Goal: Task Accomplishment & Management: Use online tool/utility

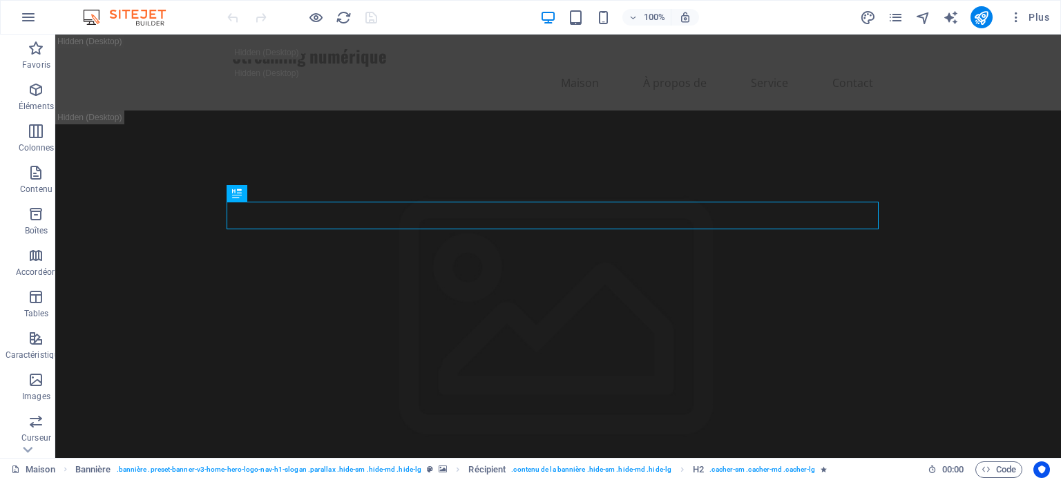
click at [455, 13] on div "100% Plus" at bounding box center [640, 17] width 831 height 22
click at [1031, 21] on font "Plus" at bounding box center [1039, 17] width 21 height 11
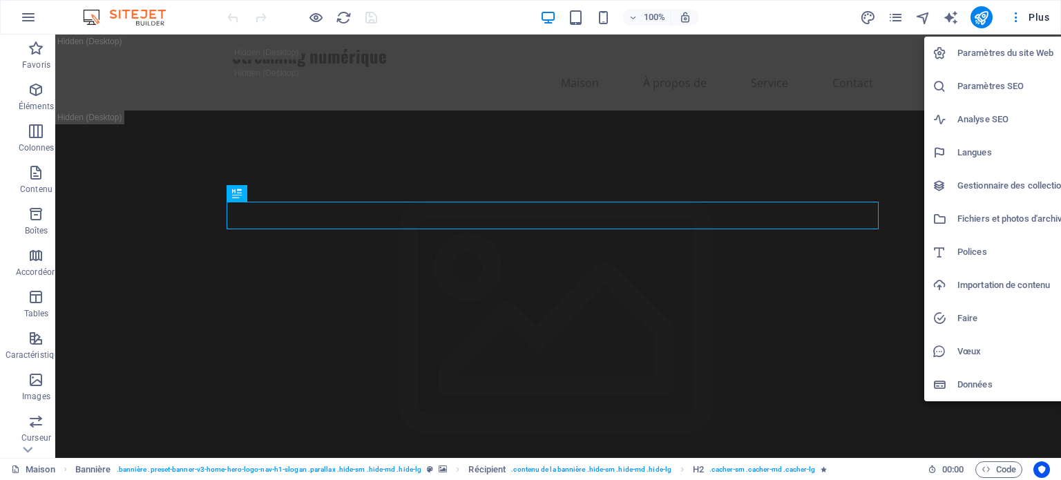
click at [1025, 49] on font "Paramètres du site Web" at bounding box center [1006, 53] width 96 height 10
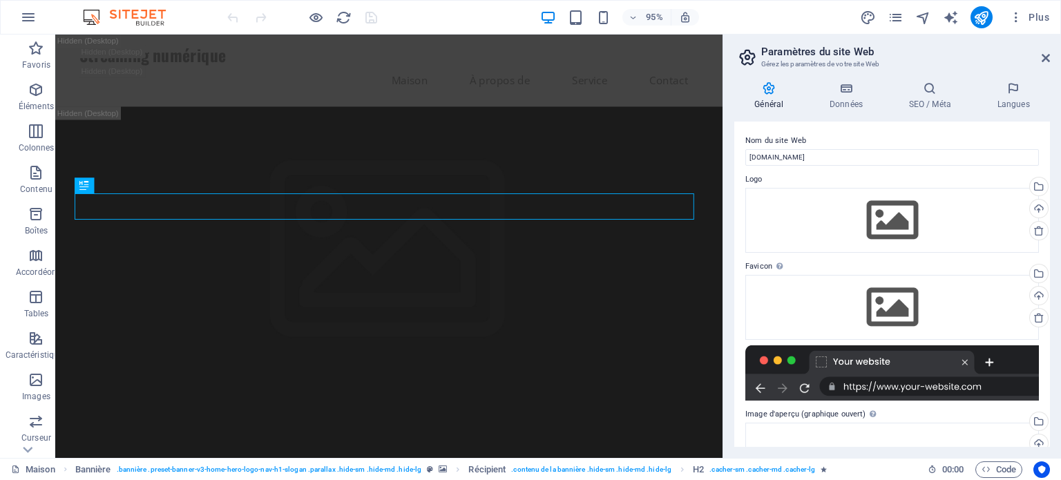
drag, startPoint x: 1053, startPoint y: 135, endPoint x: 1057, endPoint y: 102, distance: 33.4
click at [1057, 102] on div "Général Données SEO / Méta Langues Nom du site Web wolfsat.store Logo Faites gl…" at bounding box center [892, 264] width 338 height 388
click at [1050, 130] on div "Général Données SEO / Méta Langues Nom du site Web wolfsat.store Logo Faites gl…" at bounding box center [892, 264] width 338 height 388
drag, startPoint x: 1050, startPoint y: 130, endPoint x: 1061, endPoint y: 136, distance: 12.1
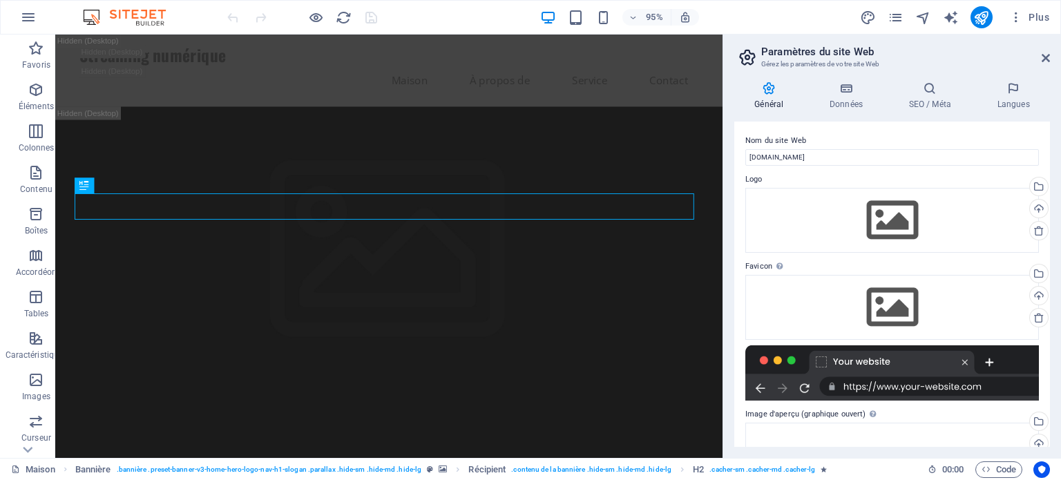
click at [1061, 136] on div "Général Données SEO / Méta Langues Nom du site Web wolfsat.store Logo Faites gl…" at bounding box center [892, 264] width 338 height 388
click at [1045, 130] on div "Nom du site Web wolfsat.store Logo Faites glisser les fichiers ici, cliquez pou…" at bounding box center [892, 284] width 316 height 325
drag, startPoint x: 1045, startPoint y: 130, endPoint x: 1038, endPoint y: 170, distance: 40.7
click at [1038, 170] on div "Nom du site Web wolfsat.store Logo Faites glisser les fichiers ici, cliquez pou…" at bounding box center [892, 284] width 316 height 325
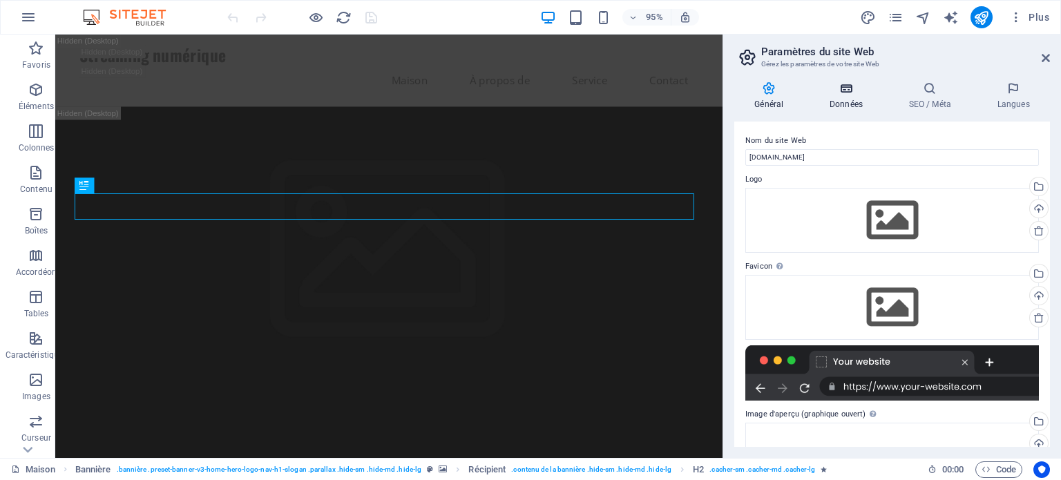
click at [840, 97] on h4 "Données" at bounding box center [849, 96] width 79 height 29
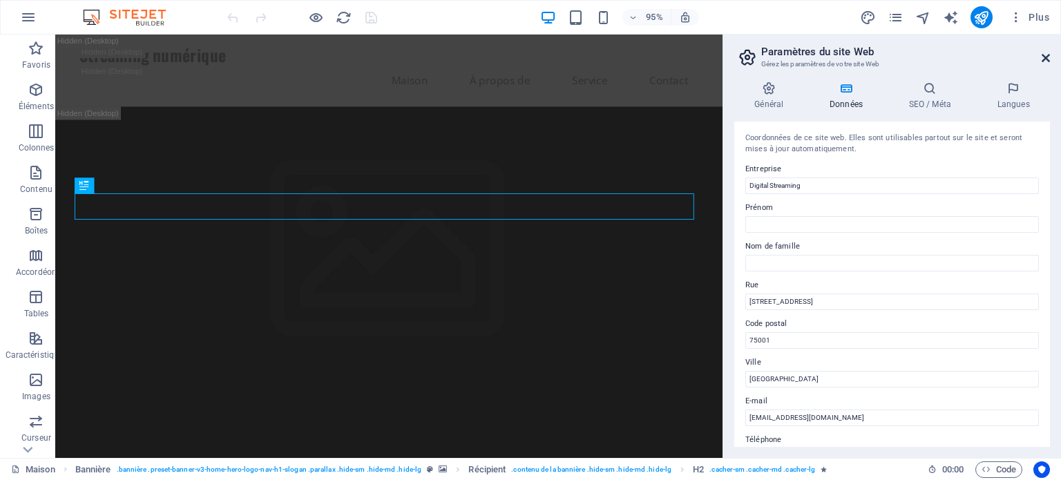
click at [1045, 54] on icon at bounding box center [1046, 58] width 8 height 11
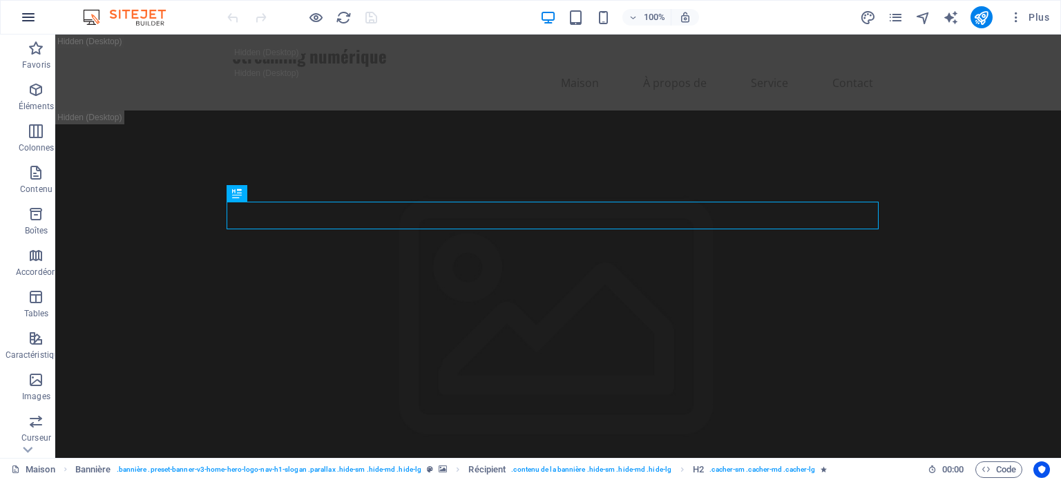
click at [31, 13] on icon "button" at bounding box center [28, 17] width 17 height 17
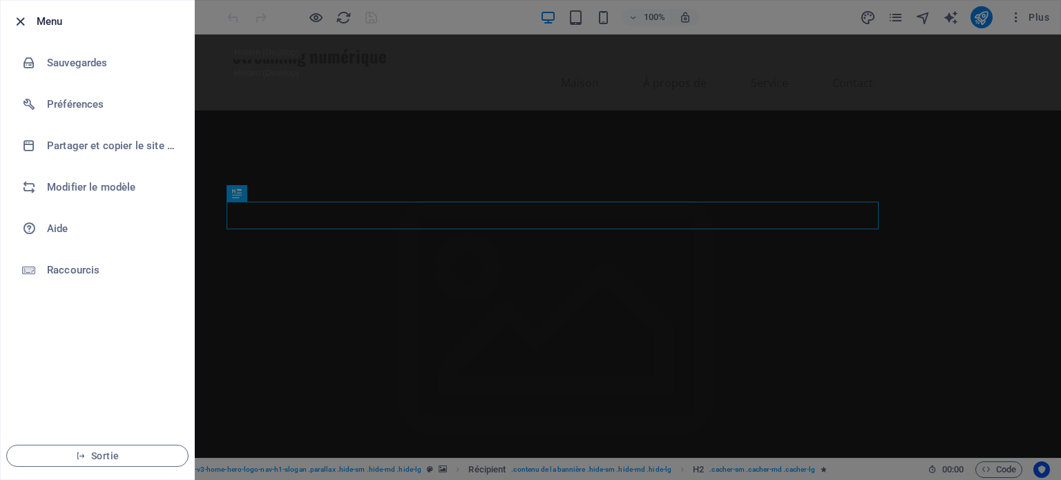
click at [21, 20] on icon "button" at bounding box center [20, 22] width 16 height 16
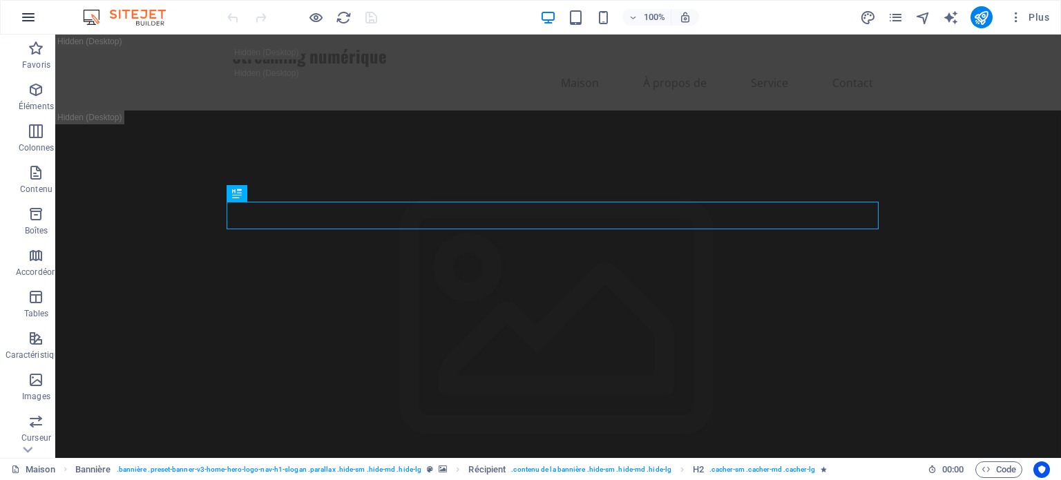
click at [30, 18] on icon "button" at bounding box center [28, 17] width 17 height 17
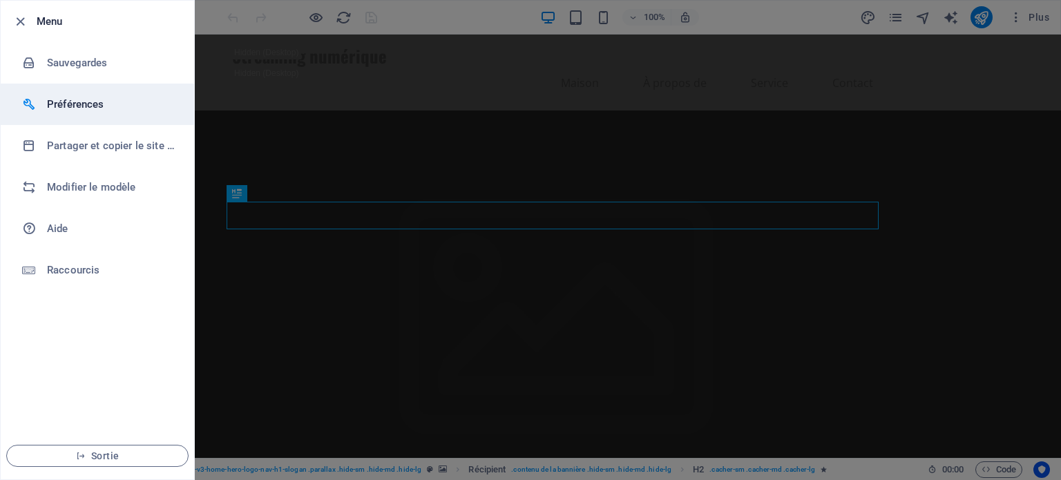
click at [75, 102] on font "Préférences" at bounding box center [75, 104] width 57 height 12
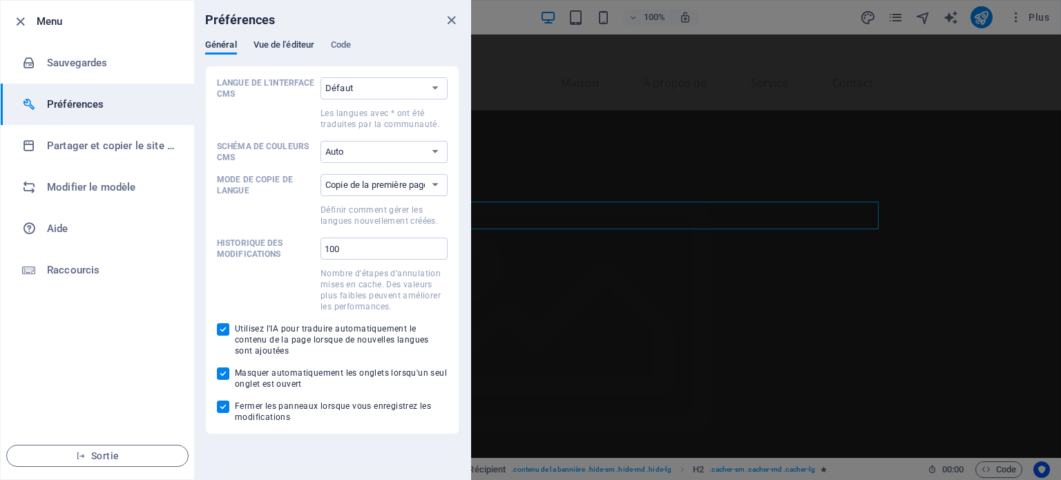
click at [279, 48] on font "Vue de l'éditeur" at bounding box center [284, 44] width 61 height 10
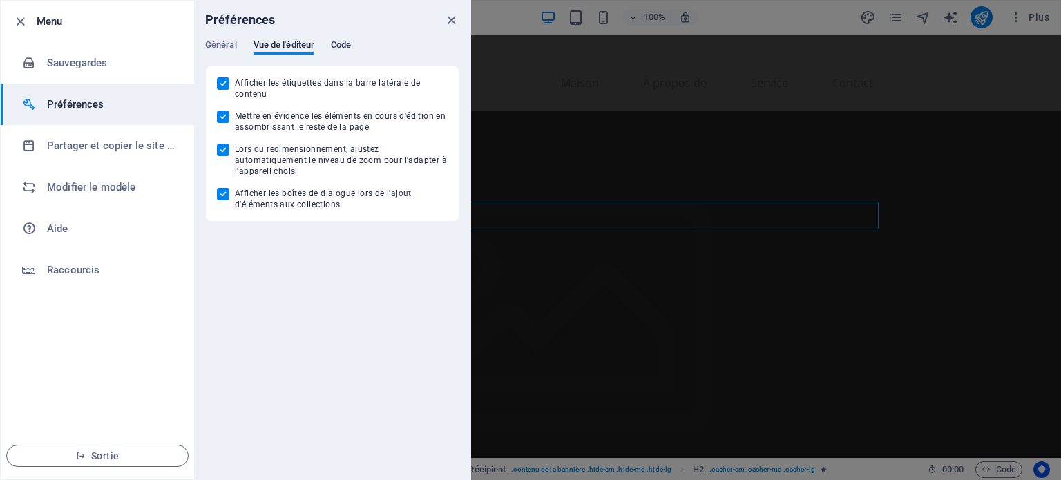
click at [339, 48] on font "Code" at bounding box center [341, 44] width 20 height 10
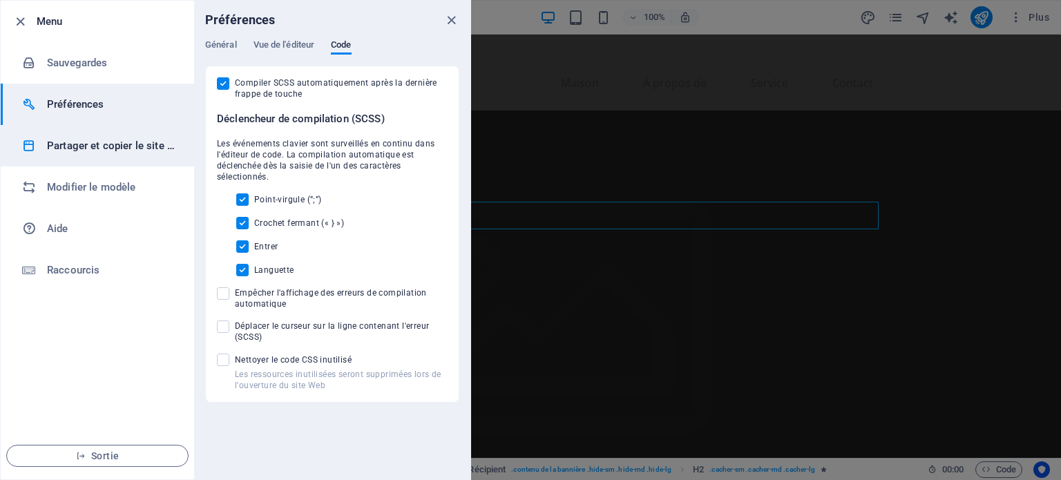
click at [124, 149] on font "Partager et copier le site Web" at bounding box center [117, 146] width 140 height 12
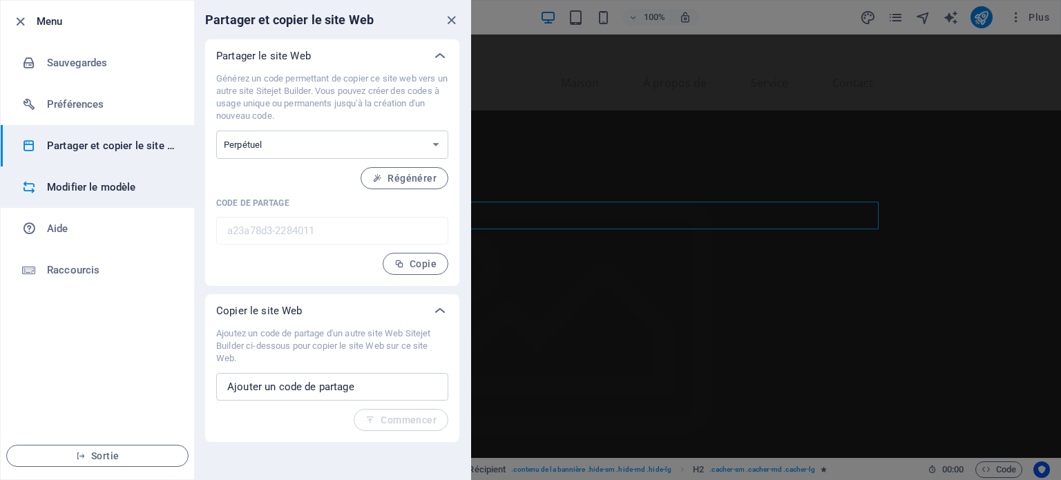
click at [110, 191] on font "Modifier le modèle" at bounding box center [91, 187] width 89 height 12
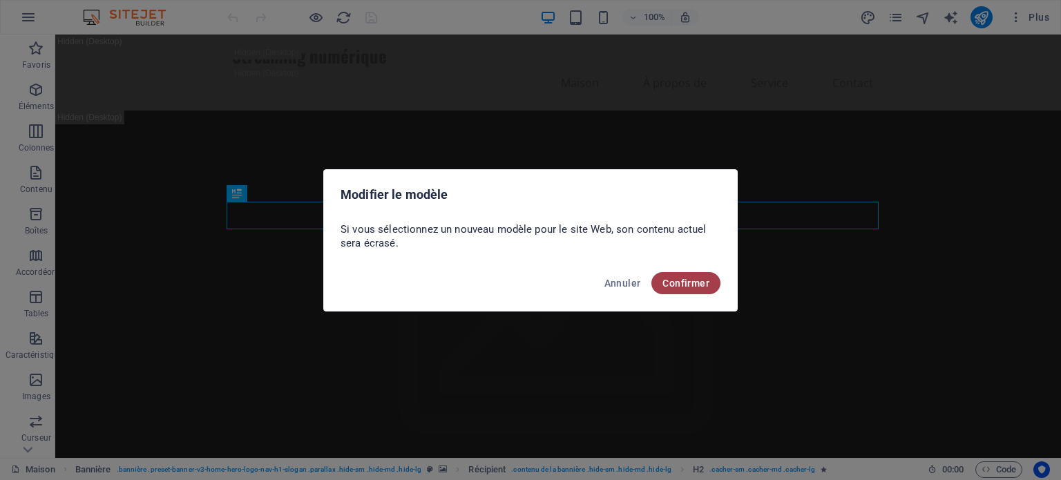
click at [693, 289] on button "Confirmer" at bounding box center [686, 283] width 69 height 22
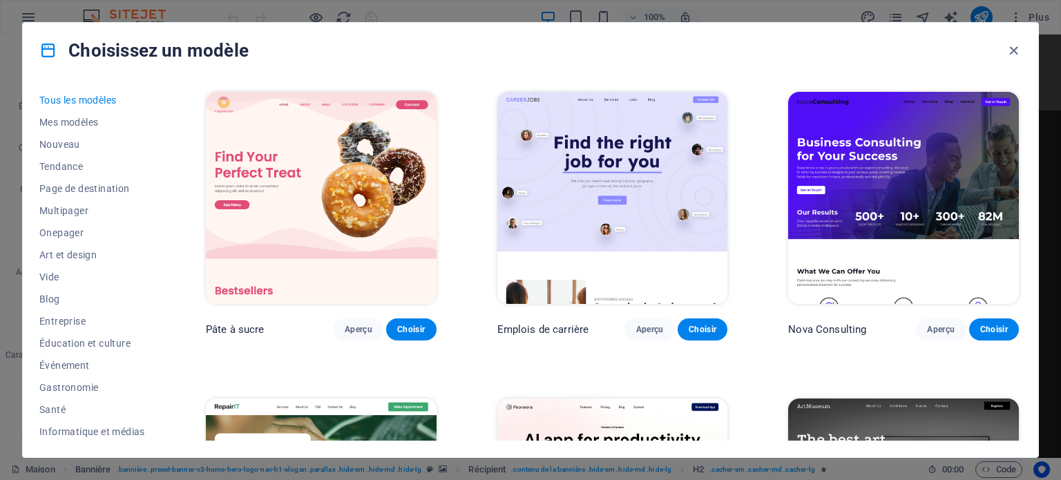
click at [984, 77] on div "Choisissez un modèle" at bounding box center [531, 50] width 1016 height 55
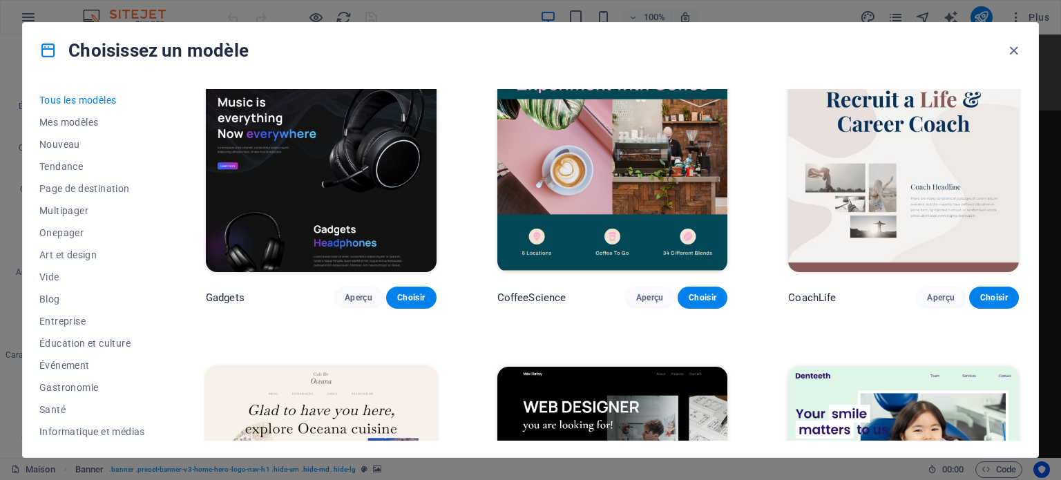
scroll to position [3653, 0]
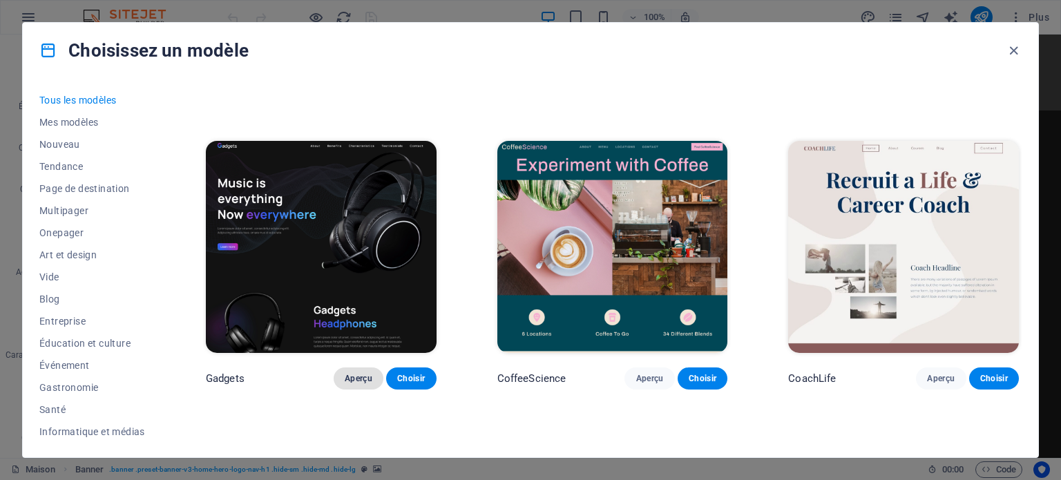
click at [357, 374] on font "Aperçu" at bounding box center [359, 379] width 28 height 10
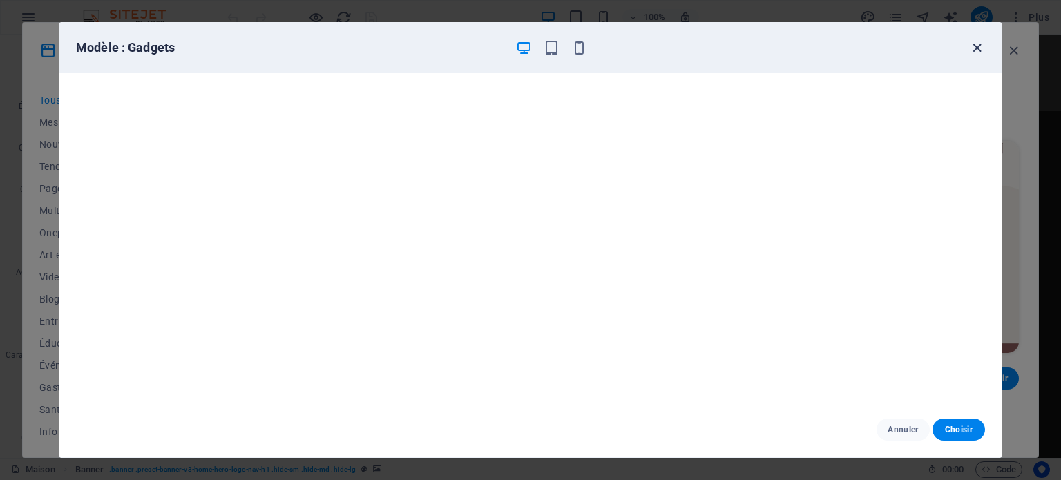
click at [980, 49] on icon "button" at bounding box center [977, 48] width 16 height 16
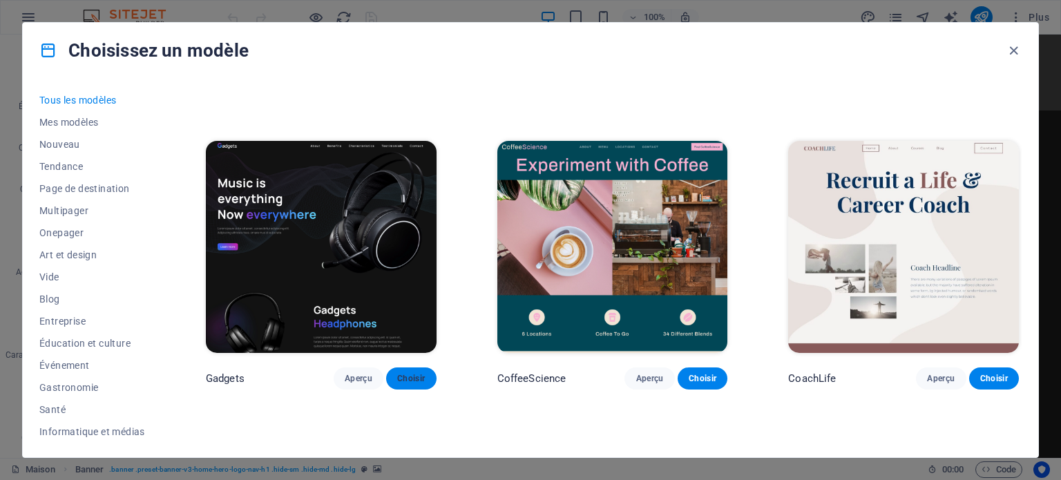
click at [410, 374] on font "Choisir" at bounding box center [411, 379] width 28 height 10
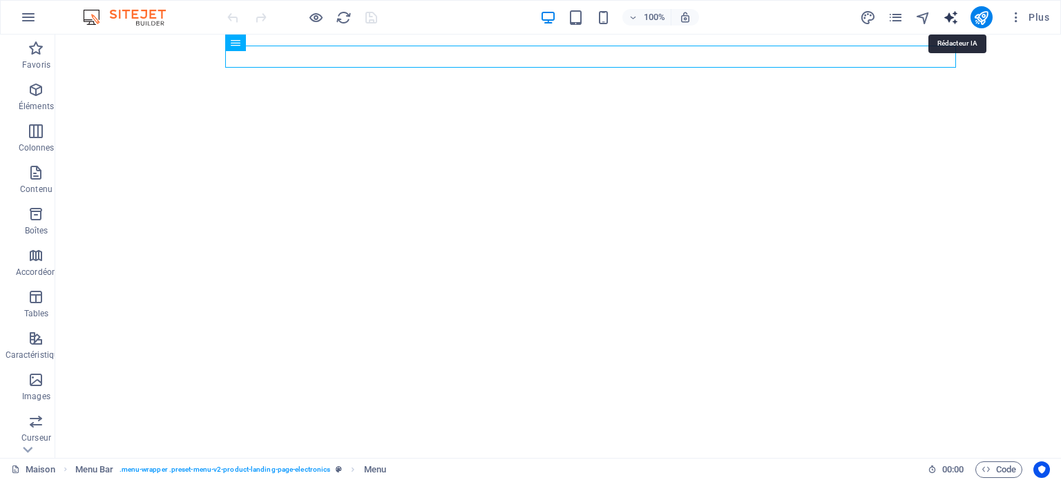
click at [959, 12] on icon "générateur de texte" at bounding box center [951, 18] width 16 height 16
select select "English"
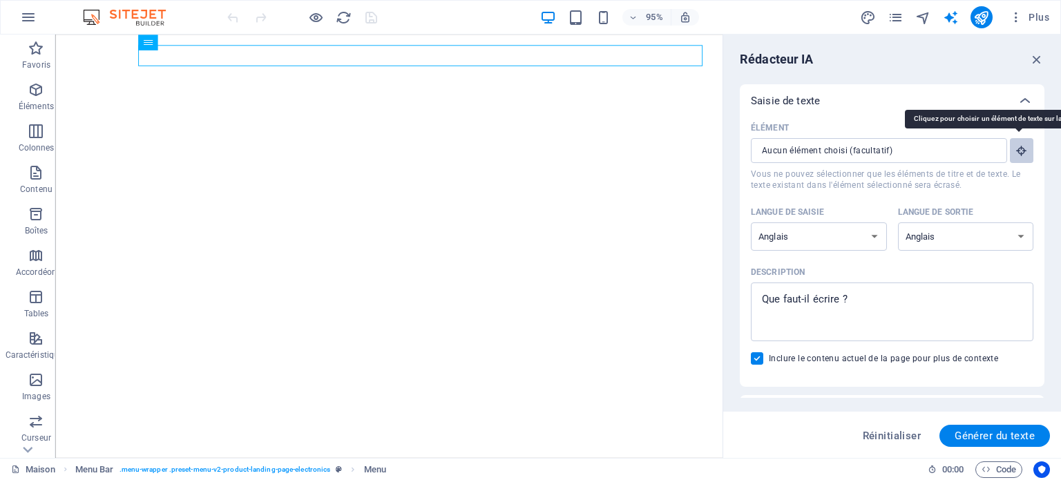
click at [1019, 151] on icon "button" at bounding box center [1022, 150] width 12 height 12
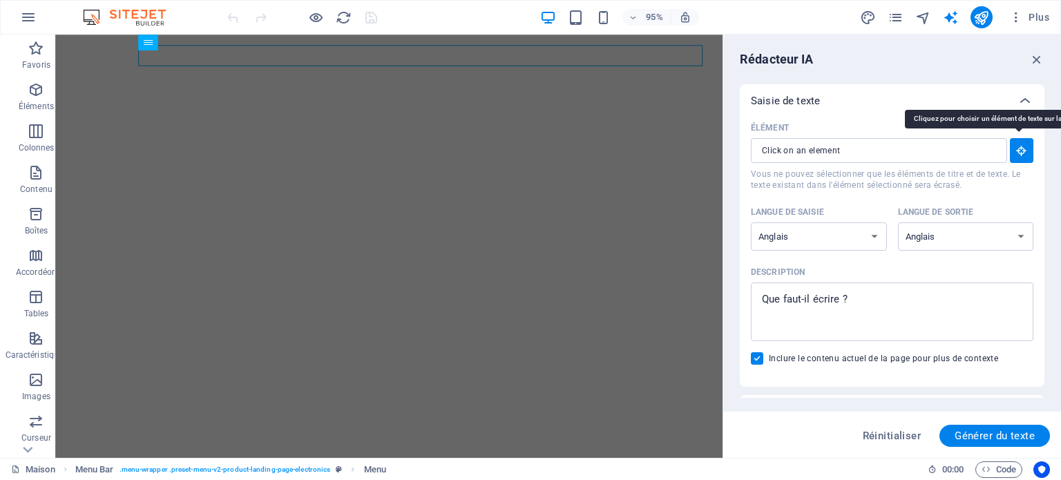
click at [1021, 151] on icon "button" at bounding box center [1022, 150] width 12 height 12
click at [1023, 151] on icon "button" at bounding box center [1022, 150] width 12 height 12
click at [1017, 152] on icon "button" at bounding box center [1022, 150] width 12 height 12
click at [910, 153] on input "Élément ​ Vous ne pouvez sélectionner que les éléments de titre et de texte. Le…" at bounding box center [874, 150] width 247 height 25
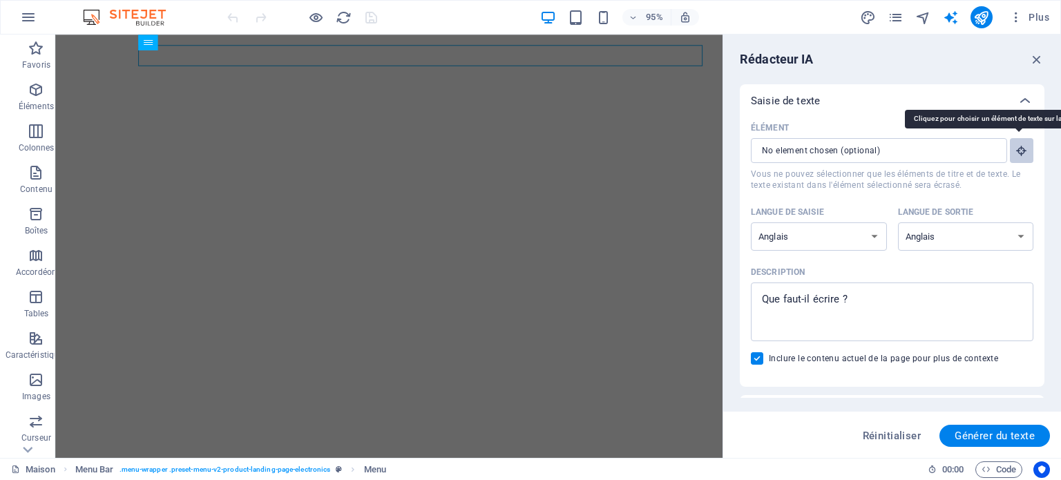
click at [1024, 153] on icon "button" at bounding box center [1022, 150] width 12 height 12
click at [873, 236] on select "[DEMOGRAPHIC_DATA] [DEMOGRAPHIC_DATA] arménien Awadhi azerbaïdjanais Bachkir Ba…" at bounding box center [819, 236] width 136 height 28
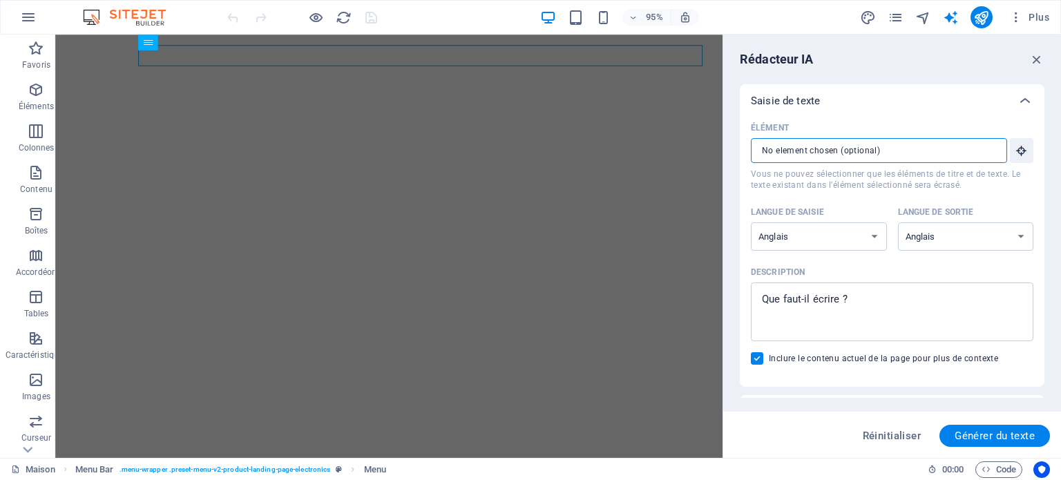
click at [884, 155] on input "Élément ​ Vous ne pouvez sélectionner que les éléments de titre et de texte. Le…" at bounding box center [874, 150] width 247 height 25
click at [884, 154] on input "Élément ​ Vous ne pouvez sélectionner que les éléments de titre et de texte. Le…" at bounding box center [874, 150] width 247 height 25
click at [1020, 154] on icon "button" at bounding box center [1022, 150] width 12 height 12
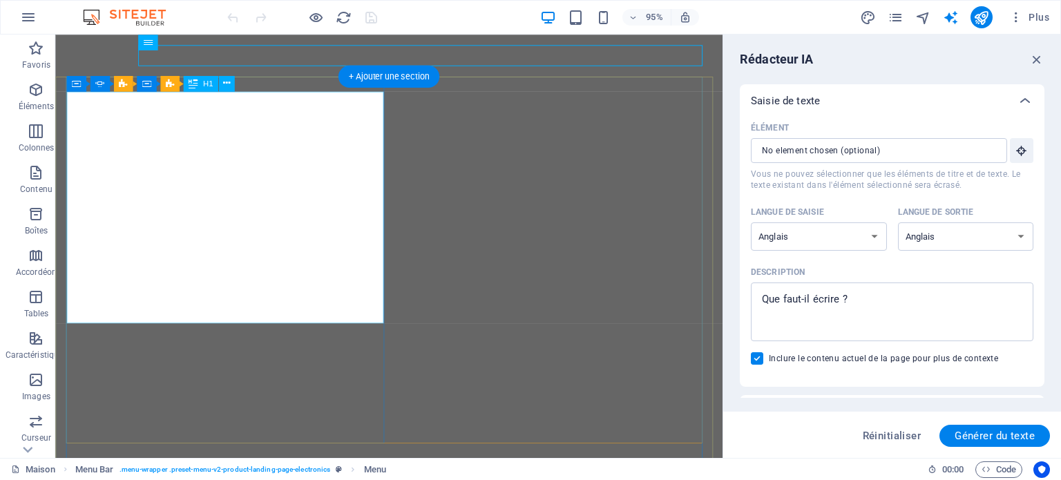
type input "#ed-1012500994"
type textarea "x"
type input "10"
type textarea "x"
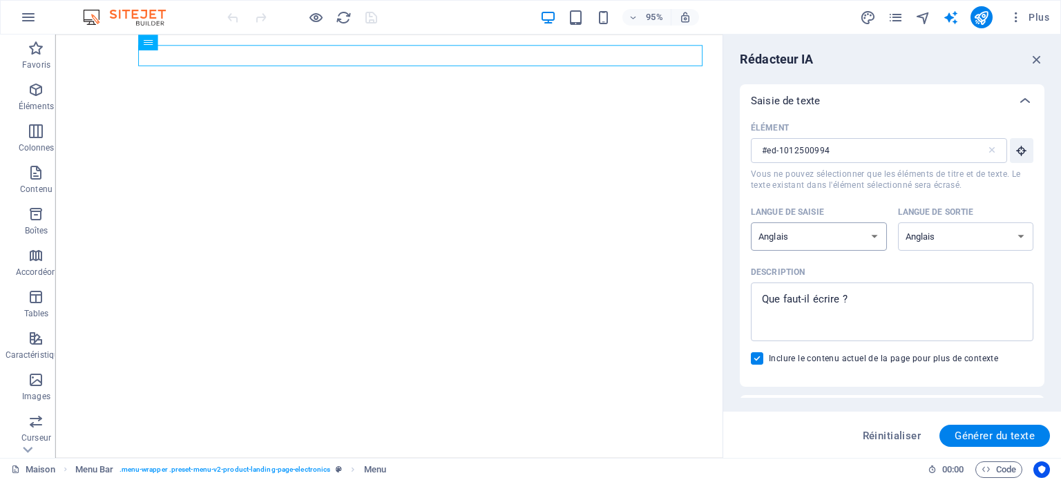
click at [872, 240] on select "[DEMOGRAPHIC_DATA] [DEMOGRAPHIC_DATA] arménien Awadhi azerbaïdjanais Bachkir Ba…" at bounding box center [819, 236] width 136 height 28
type textarea "x"
click at [800, 299] on textarea "Description x ​" at bounding box center [892, 312] width 269 height 45
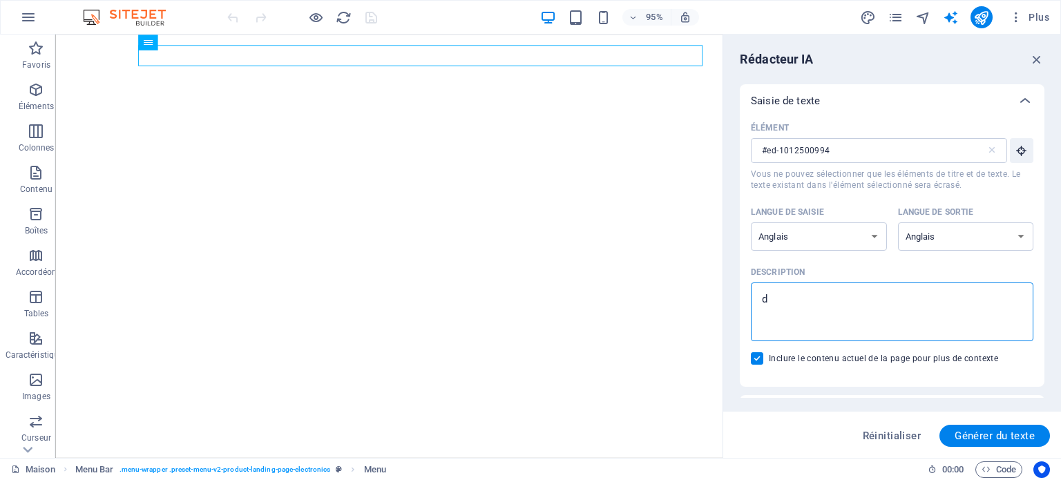
type textarea "d"
type textarea "x"
type textarea "di"
type textarea "x"
type textarea "d"
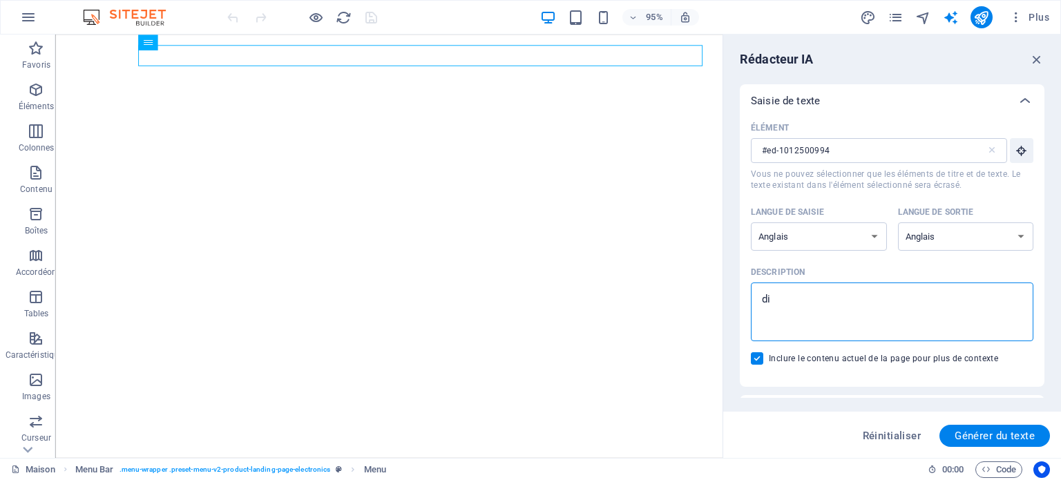
type textarea "x"
type textarea "D"
type textarea "x"
type textarea "Di"
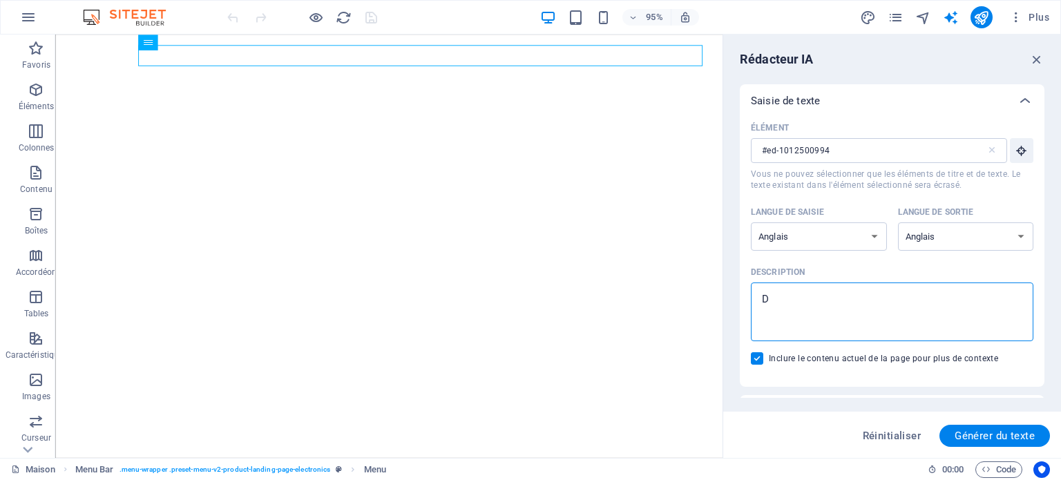
type textarea "x"
type textarea "Dig"
type textarea "x"
type textarea "Digi"
type textarea "x"
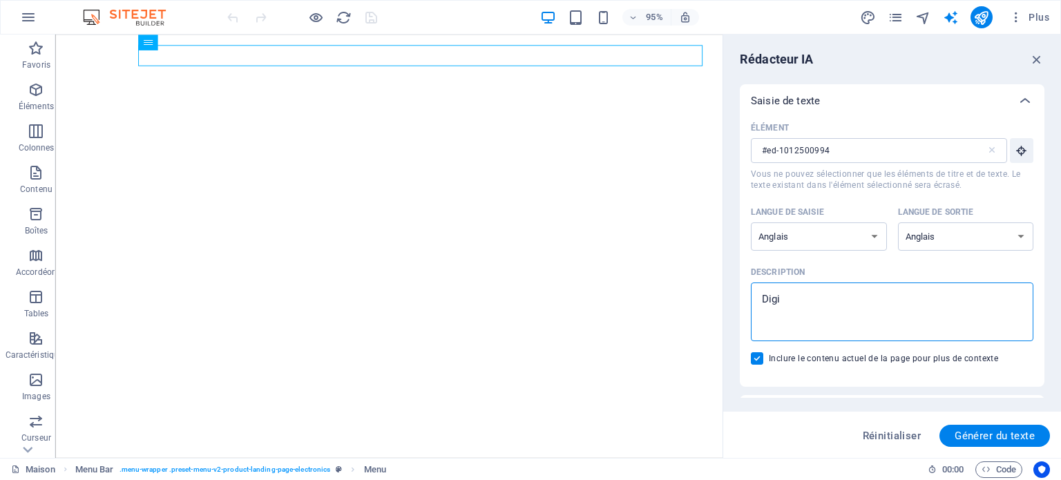
type textarea "Digit"
type textarea "x"
type textarea "Digita"
type textarea "x"
type textarea "Digital"
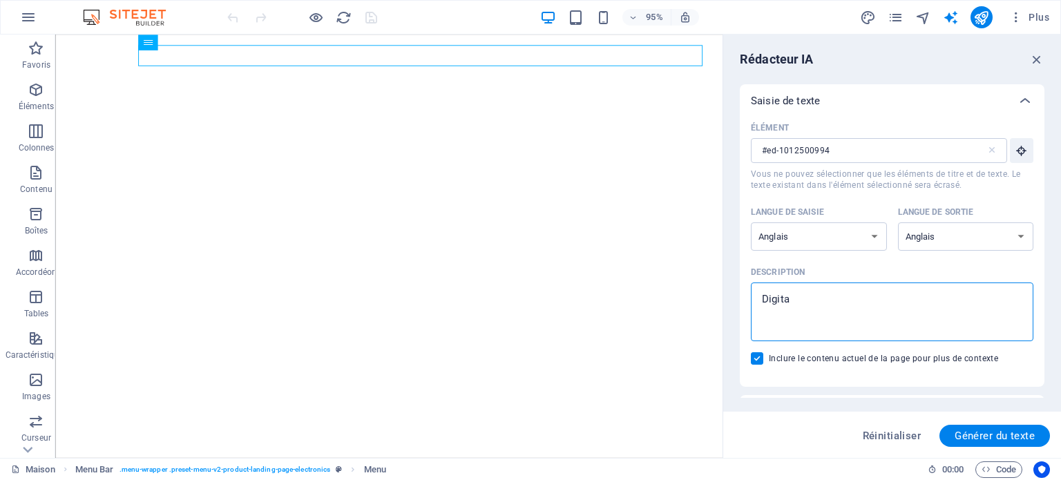
type textarea "x"
type textarea "Digital"
type textarea "x"
type textarea "Digital S"
type textarea "x"
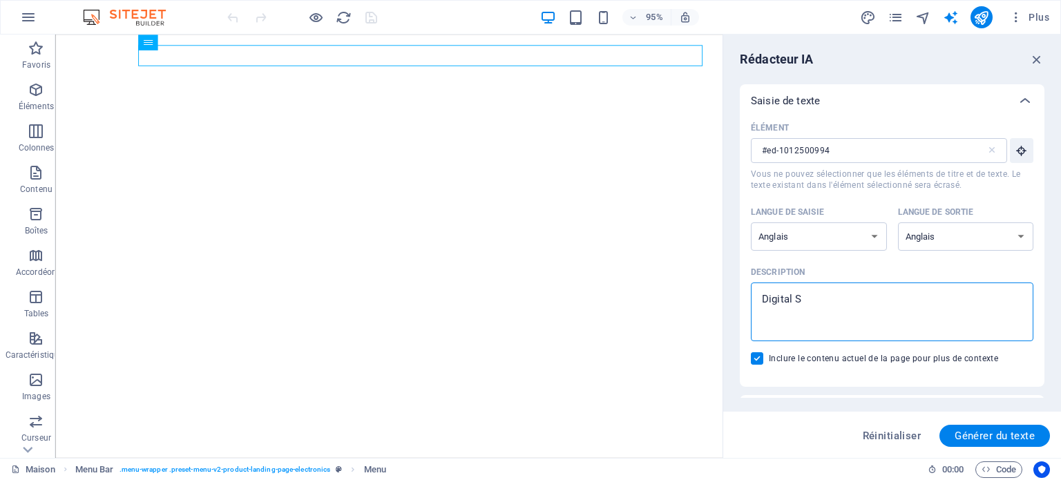
type textarea "Digital St"
type textarea "x"
type textarea "Digital Str"
type textarea "x"
type textarea "Digital Stre"
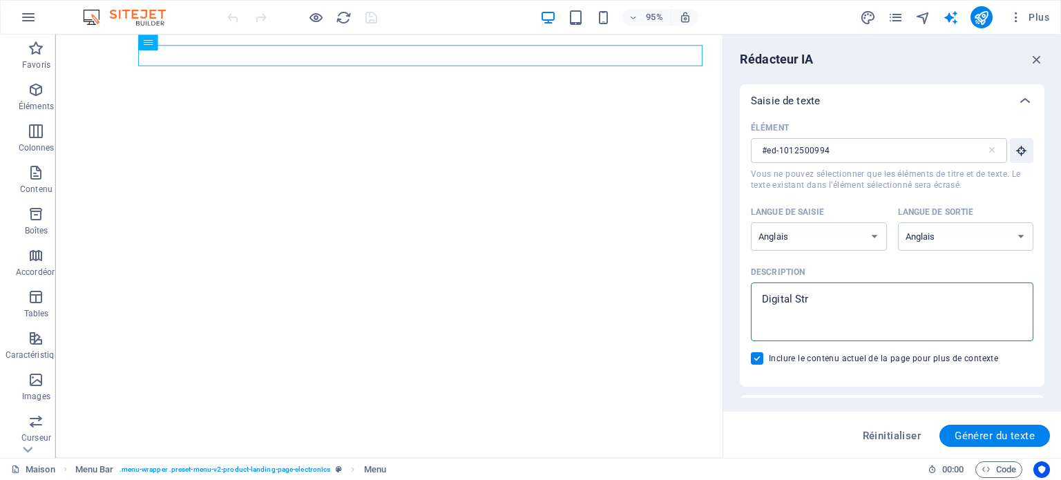
type textarea "x"
type textarea "Digital Strea"
type textarea "x"
type textarea "Digital Stream"
type textarea "x"
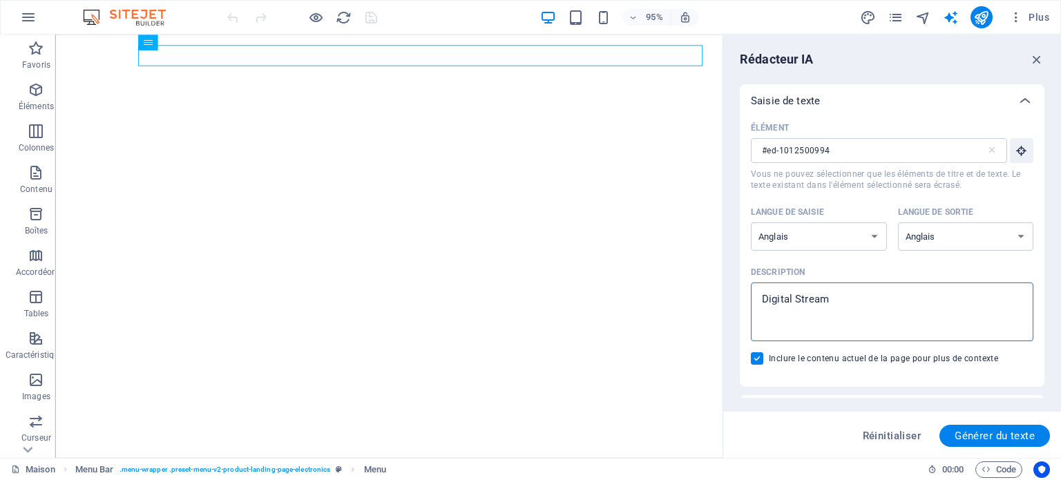
type textarea "Digital Streami"
type textarea "x"
type textarea "Digital Streamin"
type textarea "x"
type textarea "Digital Streaming"
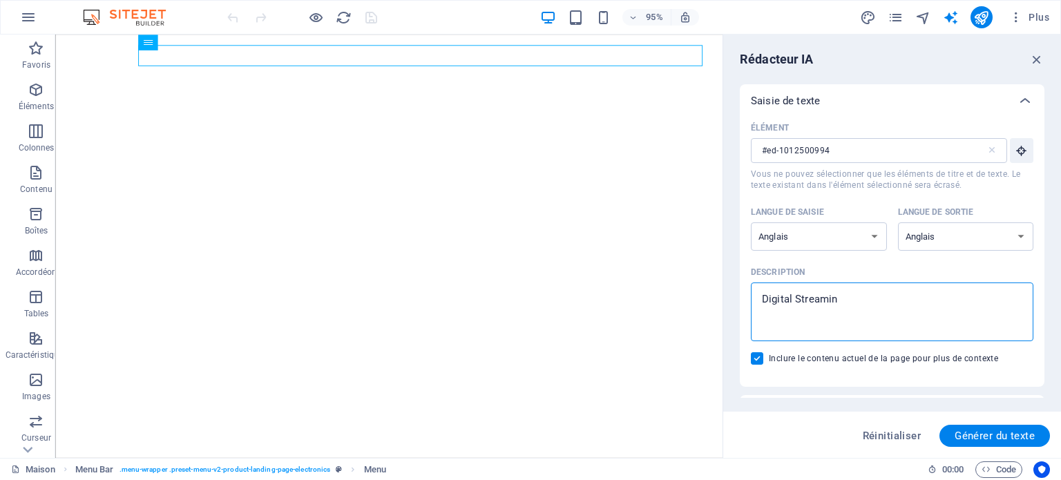
type textarea "x"
type textarea "Digital Streaming"
type textarea "x"
type textarea "Digital Streaming i"
type textarea "x"
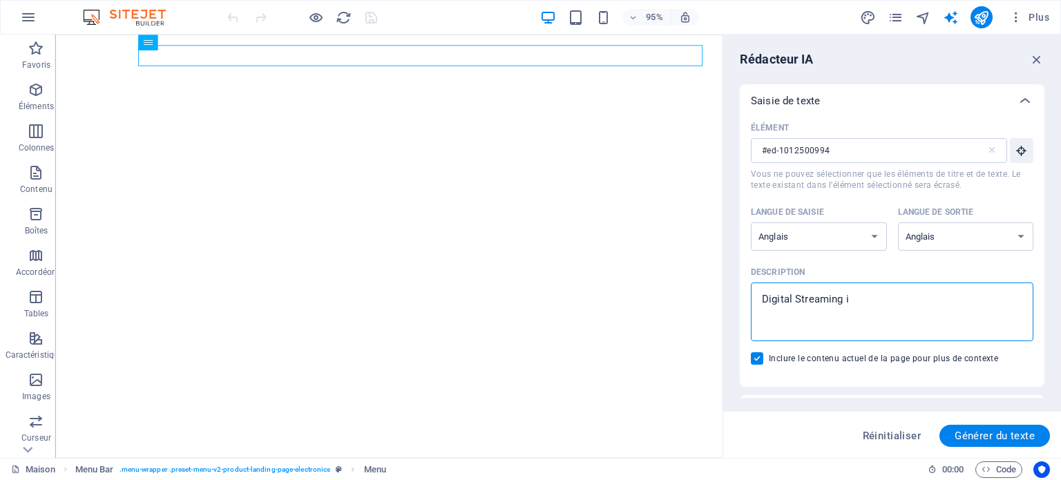
type textarea "Digital Streaming ip"
type textarea "x"
type textarea "Digital Streaming ipt"
type textarea "x"
type textarea "Digital Streaming iptv"
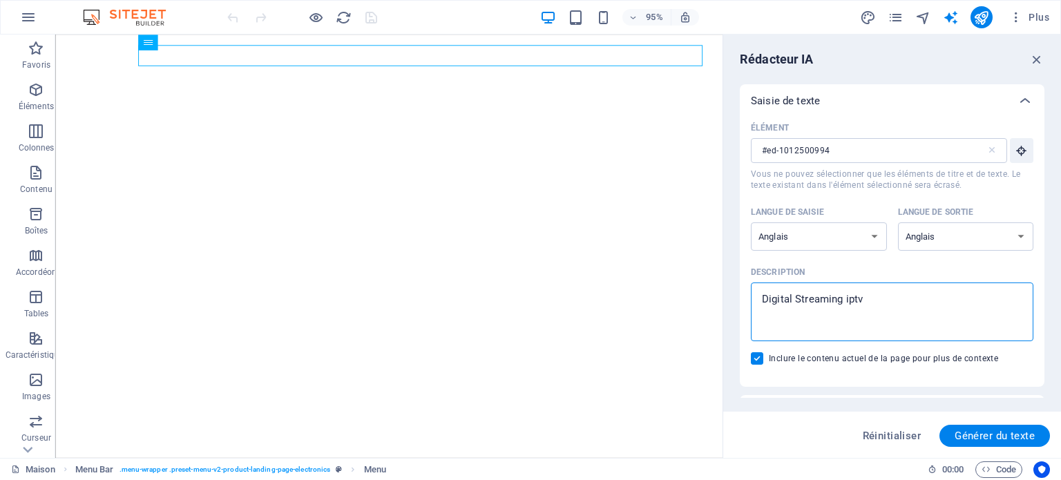
type textarea "x"
type textarea "Digital Streaming iptv"
type textarea "x"
type textarea "Digital Streaming iptv t"
type textarea "x"
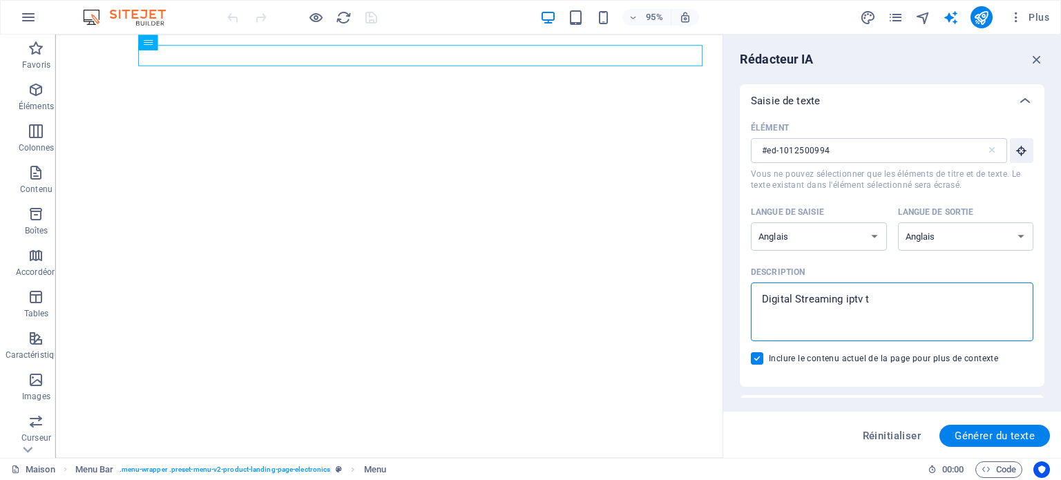
type textarea "Digital Streaming iptv tv"
type textarea "x"
type textarea "Digital Streaming iptv tv"
type textarea "x"
type textarea "Digital Streaming iptv tv s"
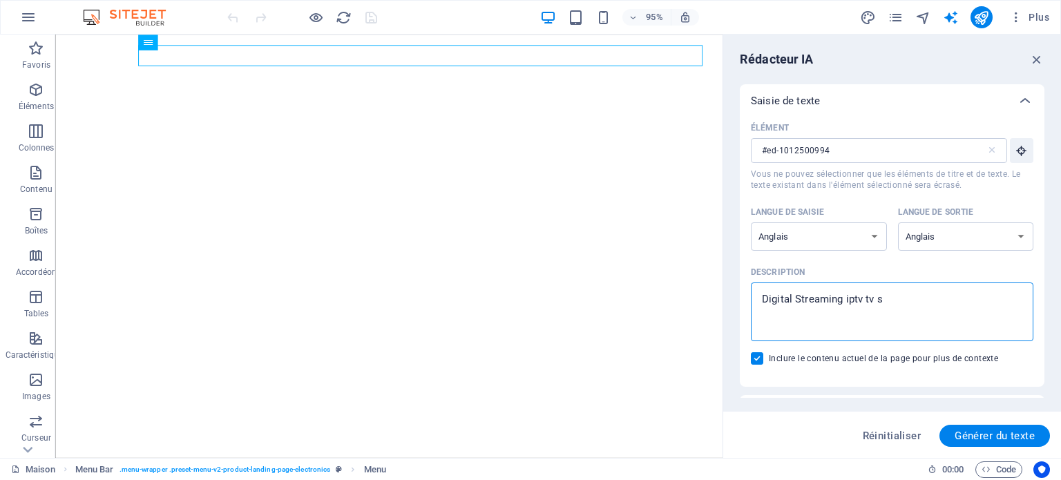
type textarea "x"
type textarea "Digital Streaming iptv tv sa"
type textarea "x"
type textarea "Digital Streaming iptv tv sat"
type textarea "x"
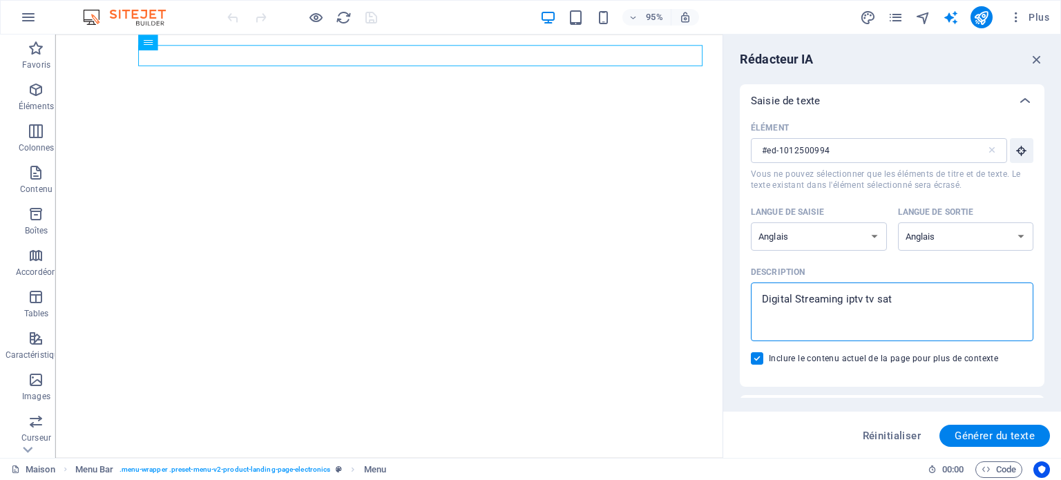
type textarea "Digital Streaming iptv tv sate"
type textarea "x"
type textarea "Digital Streaming iptv tv satel"
type textarea "x"
type textarea "Digital Streaming iptv tv satell"
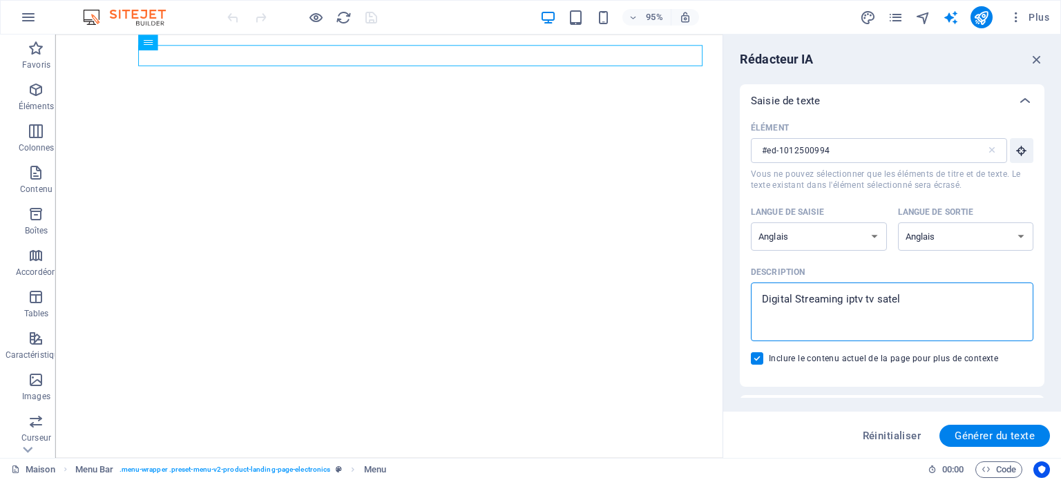
type textarea "x"
type textarea "Digital Streaming iptv tv satelli"
type textarea "x"
type textarea "Digital Streaming iptv tv satellit"
type textarea "x"
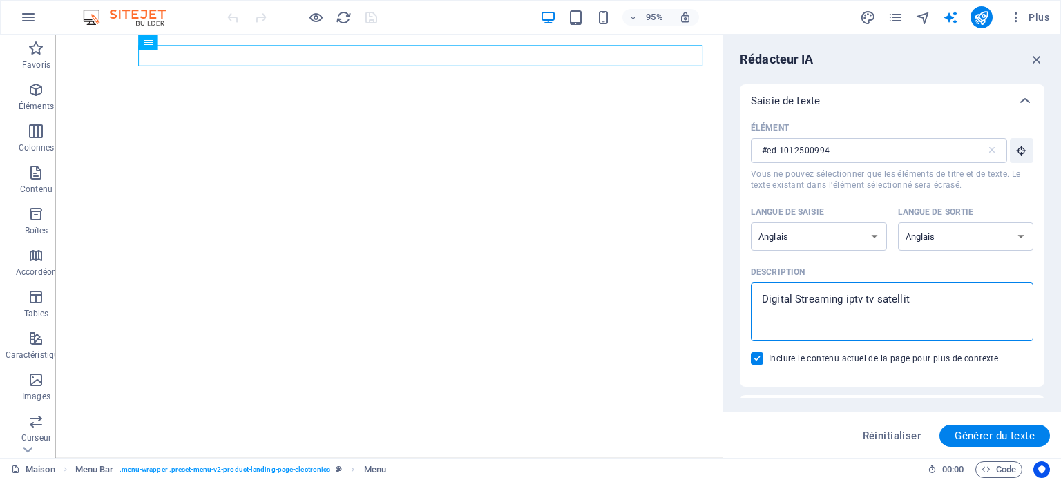
type textarea "Digital Streaming iptv tv satellite"
type textarea "x"
type textarea "Digital Streaming iptv tv satellite"
type textarea "x"
type textarea "Digital Streaming iptv tv satellite f"
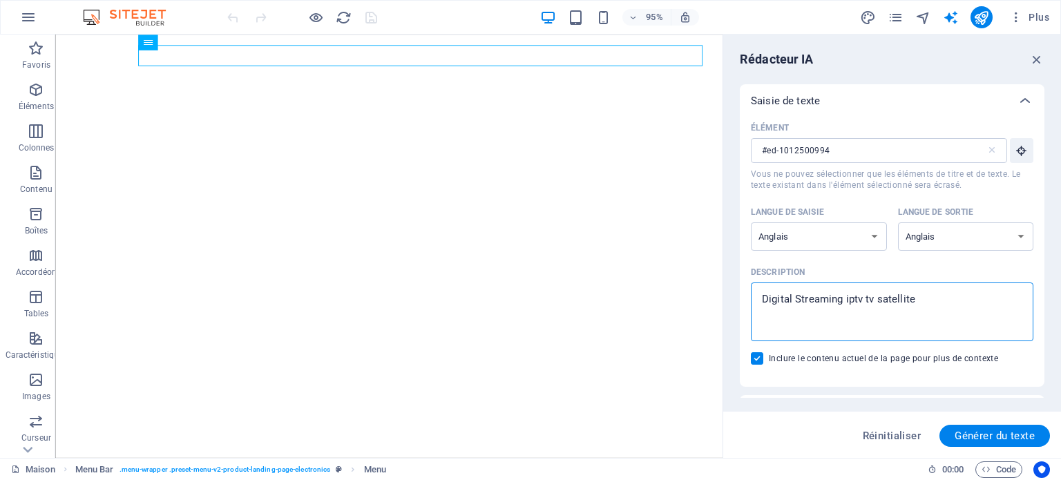
type textarea "x"
type textarea "Digital Streaming iptv tv satellite fi"
type textarea "x"
type textarea "Digital Streaming iptv tv satellite fil"
type textarea "x"
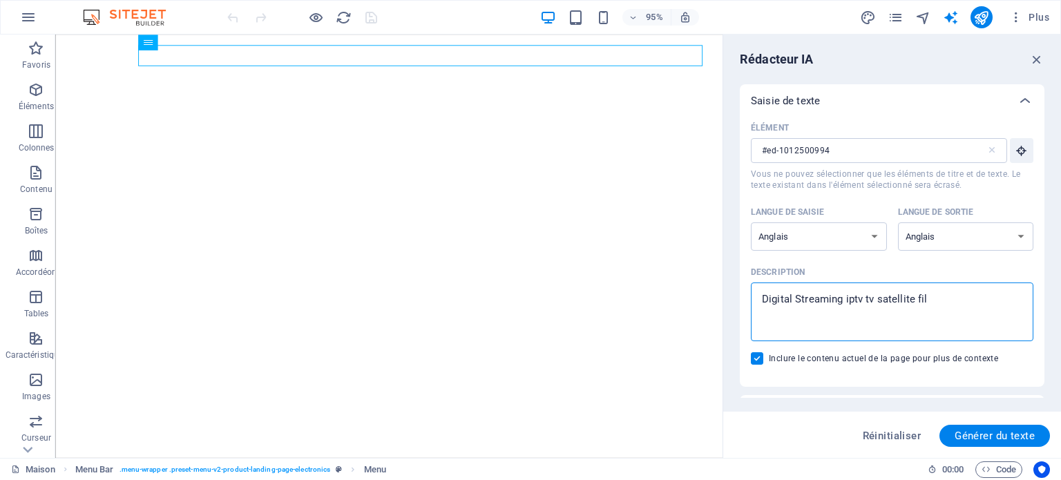
type textarea "Digital Streaming iptv tv satellite film"
type textarea "x"
type textarea "Digital Streaming iptv tv satellite filme"
type textarea "x"
type textarea "Digital Streaming iptv tv satellite film"
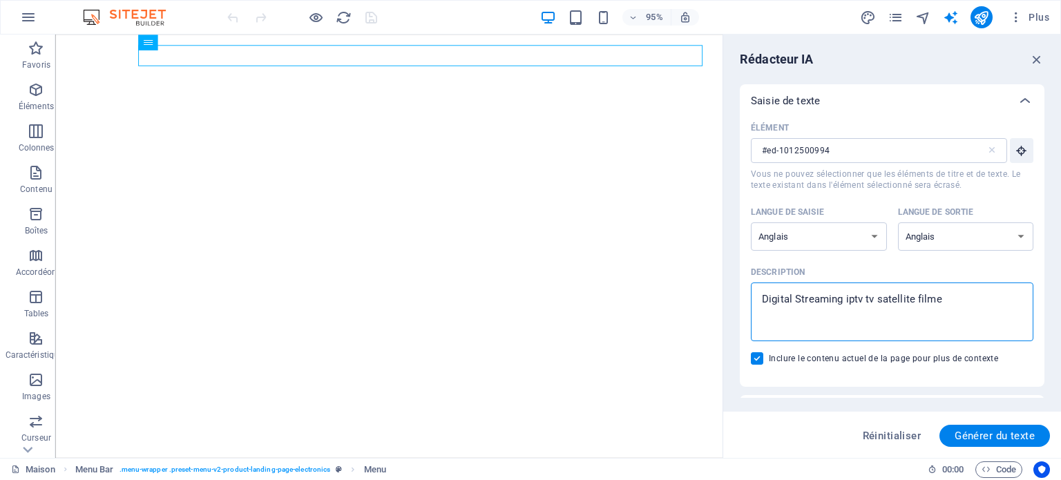
type textarea "x"
type textarea "Digital Streaming iptv tv satellite film"
type textarea "x"
type textarea "Digital Streaming iptv tv satellite film"
type textarea "x"
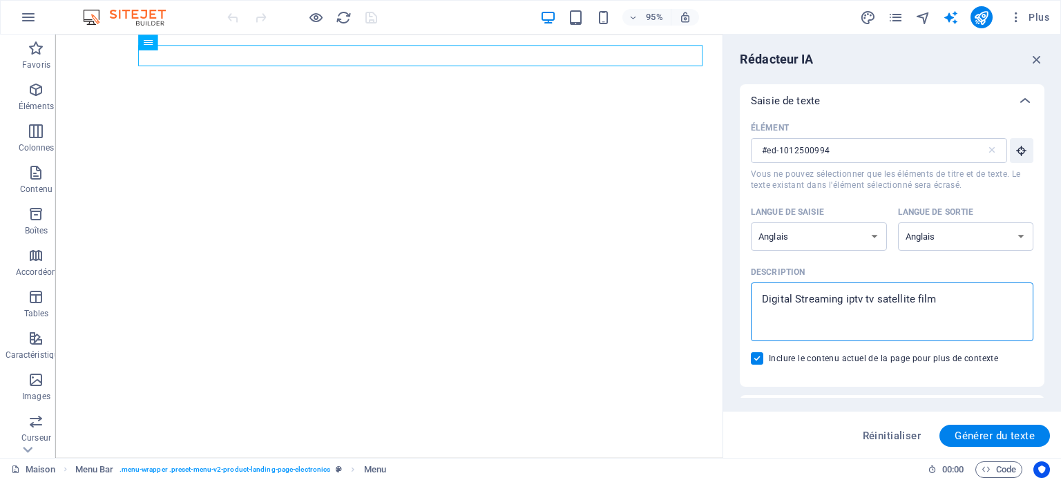
type textarea "Digital Streaming iptv tv satellite fil"
type textarea "x"
type textarea "Digital Streaming iptv tv satellite fi"
type textarea "x"
type textarea "Digital Streaming iptv tv satellite f"
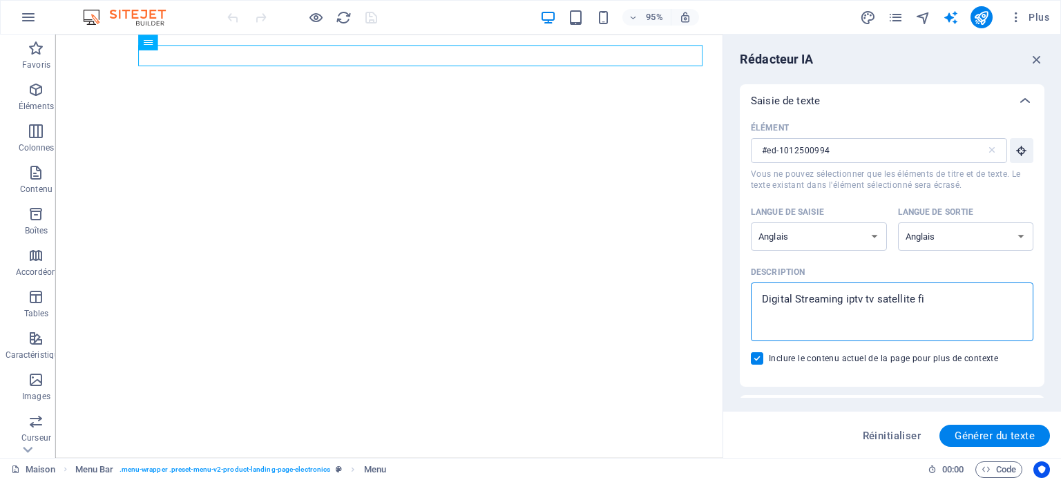
type textarea "x"
type textarea "Digital Streaming iptv tv satellite"
type textarea "x"
type textarea "Digital Streaming iptv tv satellite v"
type textarea "x"
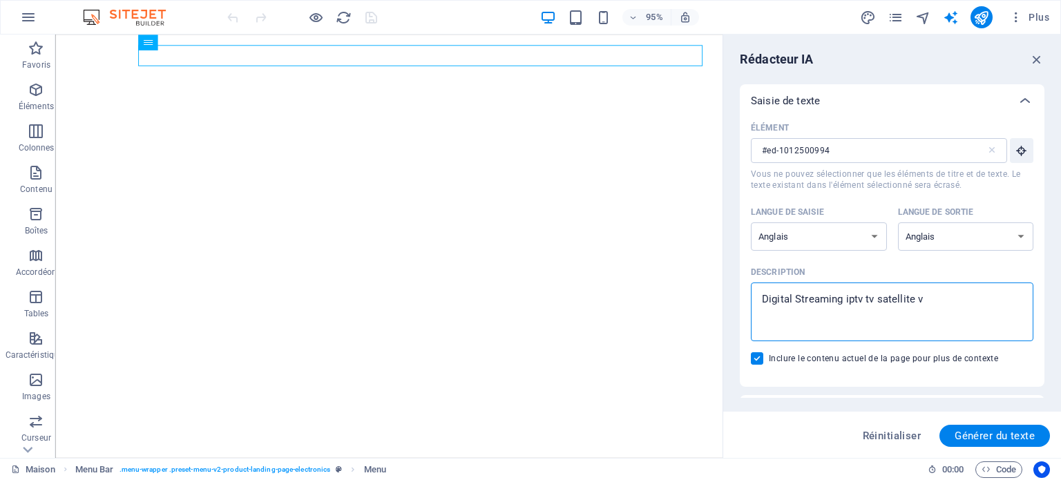
type textarea "Digital Streaming iptv tv satellite vo"
type textarea "x"
type textarea "Digital Streaming iptv tv satellite vod"
type textarea "x"
type textarea "Digital Streaming iptv tv satellite vod"
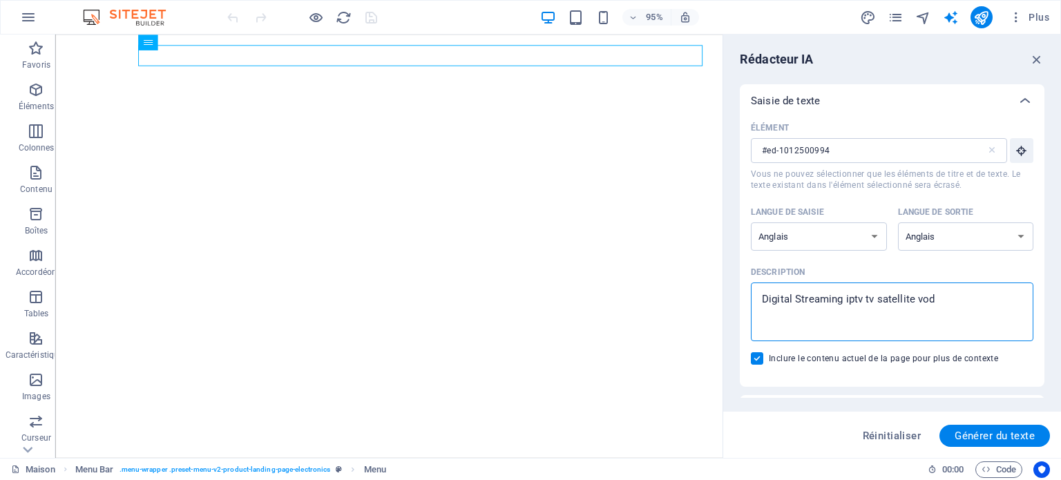
type textarea "x"
type textarea "Digital Streaming iptv tv satellite vod f"
type textarea "x"
type textarea "Digital Streaming iptv tv satellite vod fi"
type textarea "x"
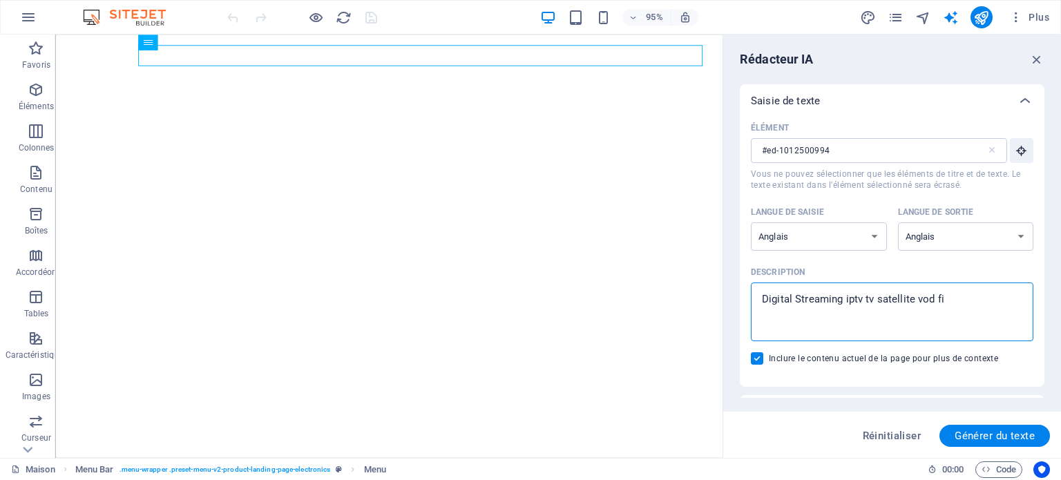
type textarea "Digital Streaming iptv tv satellite vod fil"
type textarea "x"
type textarea "Digital Streaming iptv tv satellite vod film"
type textarea "x"
type textarea "Digital Streaming iptv tv satellite vod film"
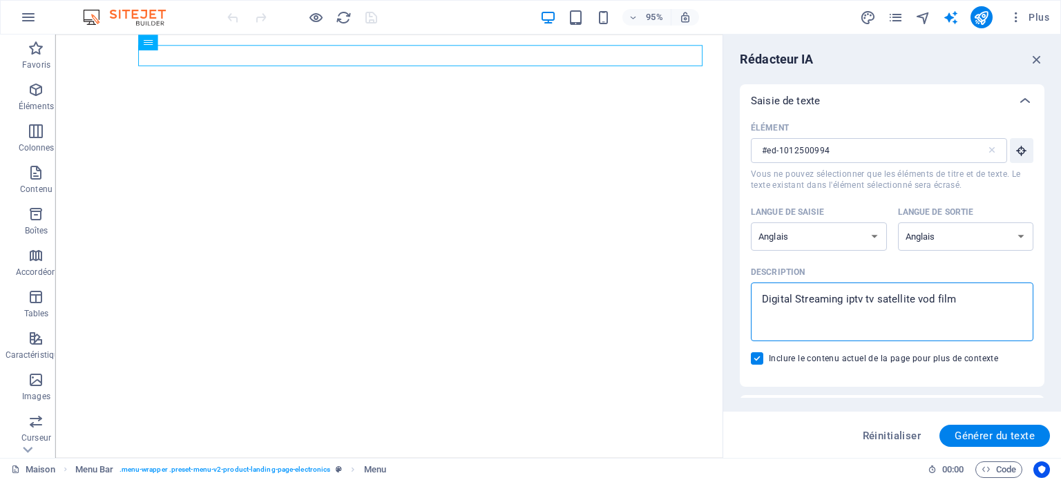
type textarea "x"
type textarea "Digital Streaming iptv tv satellite vod film s"
type textarea "x"
type textarea "Digital Streaming iptv tv satellite vod film se"
type textarea "x"
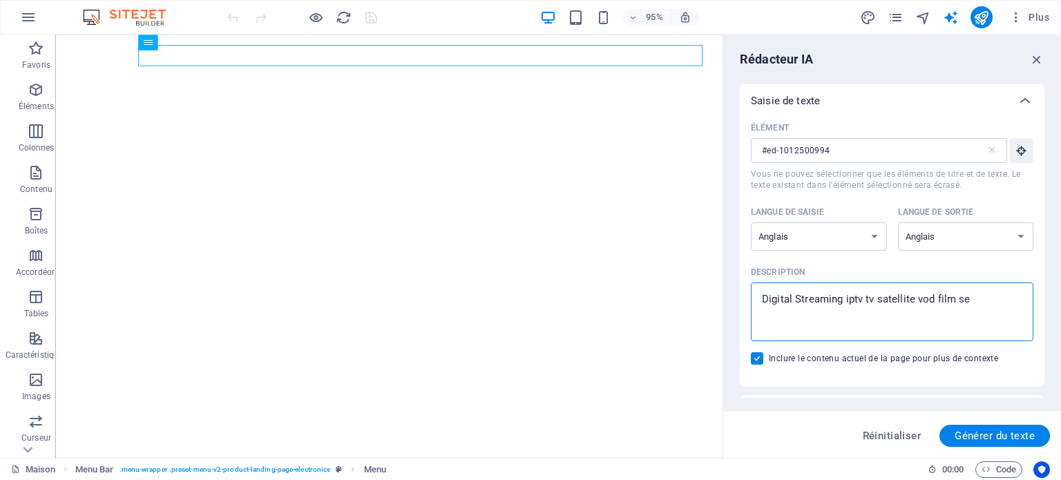
type textarea "Digital Streaming iptv tv satellite vod film ser"
type textarea "x"
type textarea "Digital Streaming iptv tv satellite vod film seri"
type textarea "x"
type textarea "Digital Streaming iptv tv satellite vod film serie"
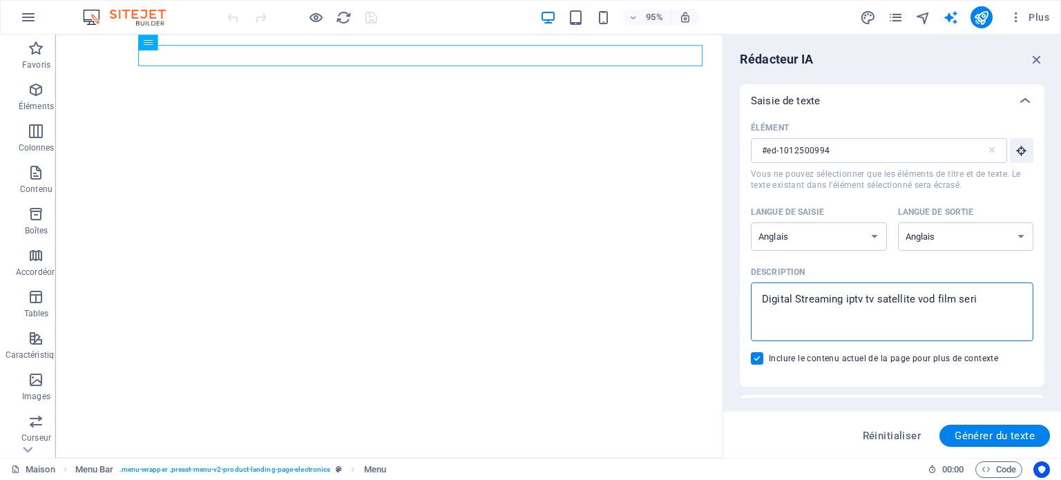
type textarea "x"
type textarea "Digital Streaming iptv tv satellite vod film series"
type textarea "x"
click at [954, 297] on textarea "Digital Streaming iptv tv satellite vod film series" at bounding box center [892, 312] width 269 height 45
type textarea "Digital Streaming iptv tv satellite vod films series"
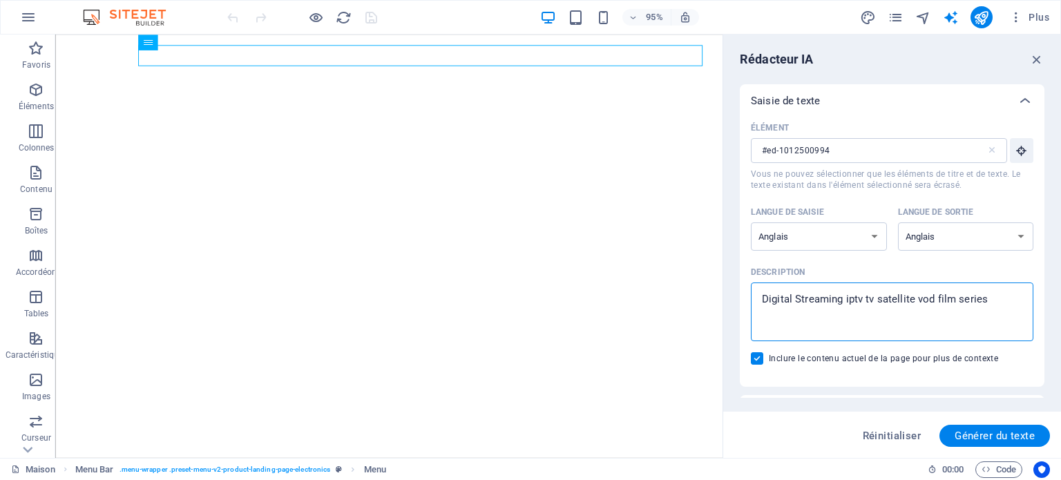
type textarea "x"
click at [998, 301] on textarea "Digital Streaming iptv tv satellite vod films series" at bounding box center [892, 312] width 269 height 45
type textarea "Digital Streaming iptv tv satellite vod films series"
type textarea "x"
click at [864, 303] on textarea "Digital Streaming iptv tv satellite vod films series" at bounding box center [892, 312] width 269 height 45
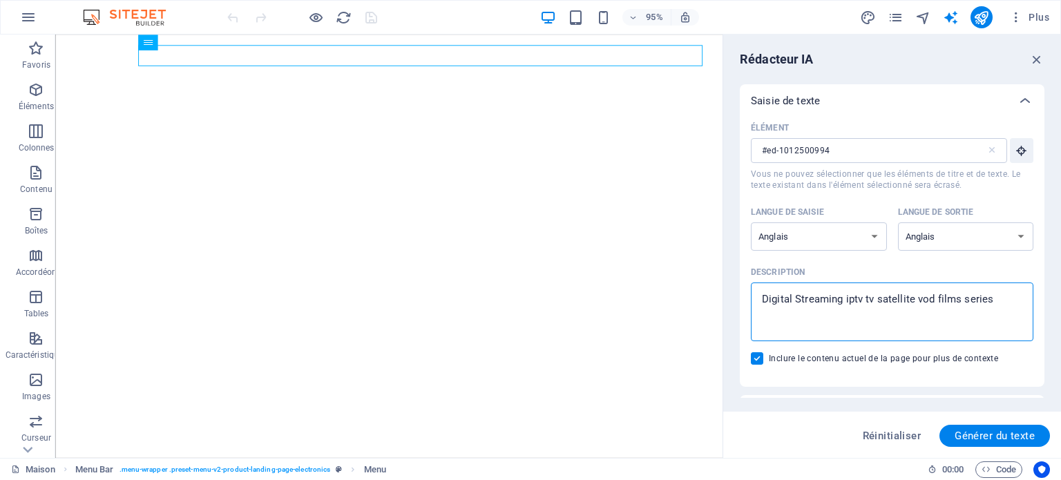
type textarea "Digital Streaming iptvtv satellite vod films series"
type textarea "x"
type textarea "Digital Streaming ipttv satellite vod films series"
type textarea "x"
type textarea "Digital Streaming iptv satellite vod films series"
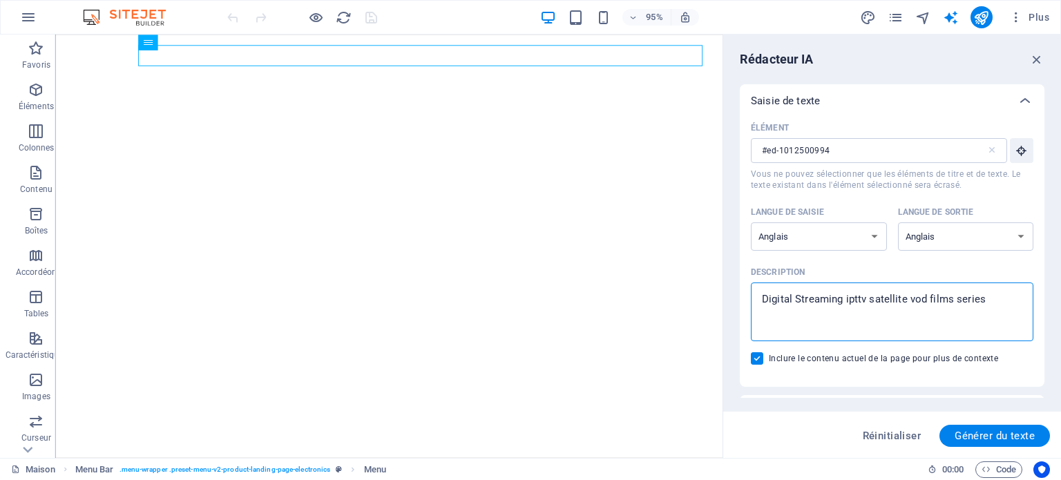
type textarea "x"
type textarea "Digital Streaming itv satellite vod films series"
type textarea "x"
type textarea "Digital Streaming tv satellite vod films series"
type textarea "x"
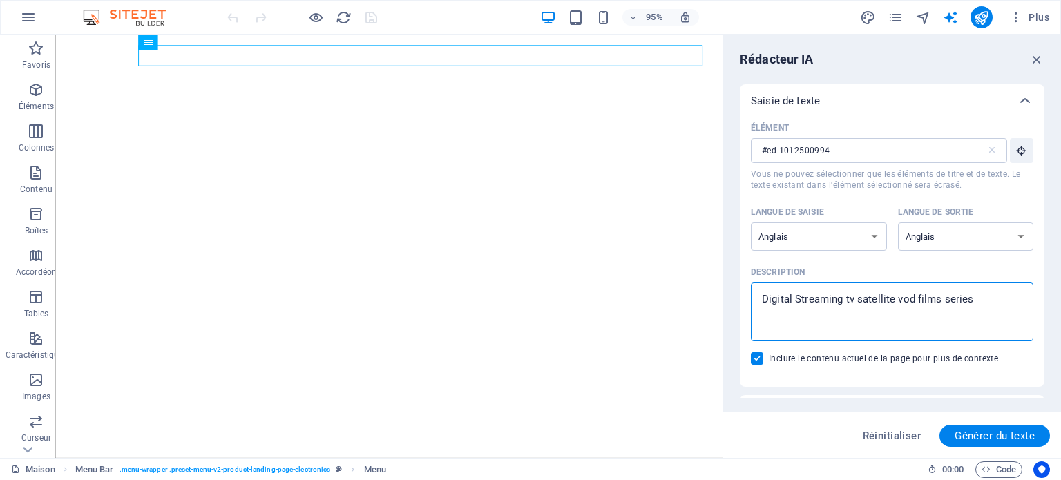
type textarea "Digital Streaming tv satellite vod films series"
type textarea "x"
click at [992, 301] on textarea "Digital Streaming tv satellite vod films series" at bounding box center [892, 312] width 269 height 45
type textarea "Digital Streaming tv satellite vod films series"
type textarea "x"
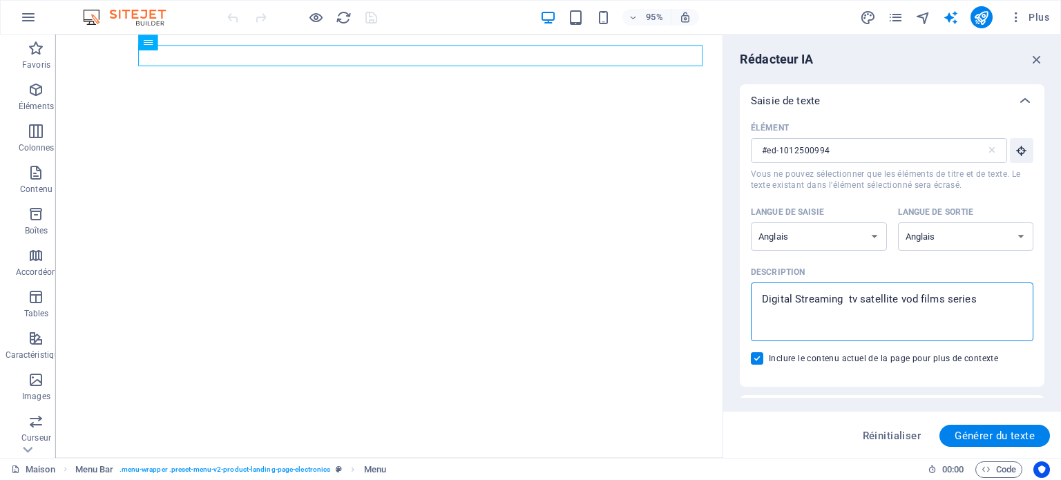
type textarea "Digital Streaming tv satellite vod films series i"
type textarea "x"
type textarea "Digital Streaming tv satellite vod films series ip"
type textarea "x"
type textarea "Digital Streaming tv satellite vod films series ipt"
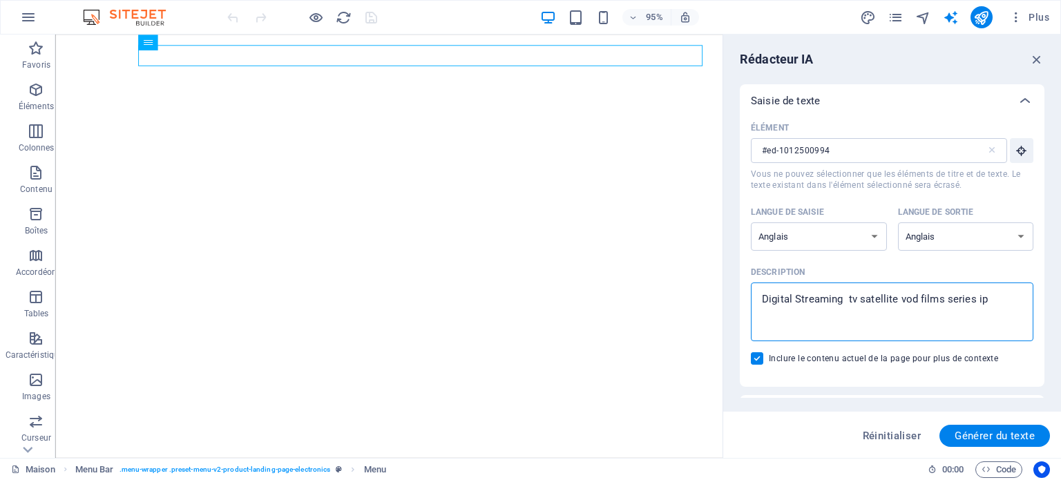
type textarea "x"
type textarea "Digital Streaming tv satellite vod films series iptv"
type textarea "x"
type textarea "Digital Streaming tv satellite vod films series iptv"
type textarea "x"
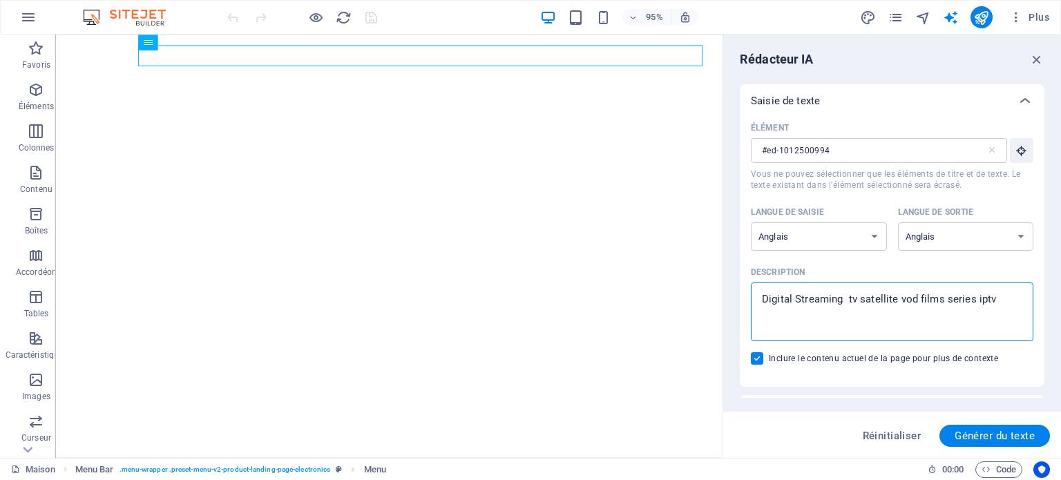
type textarea "Digital Streaming tv satellite vod films series iptv b"
type textarea "x"
type textarea "Digital Streaming tv satellite vod films series iptv be"
type textarea "x"
type textarea "Digital Streaming tv satellite vod films series iptv bei"
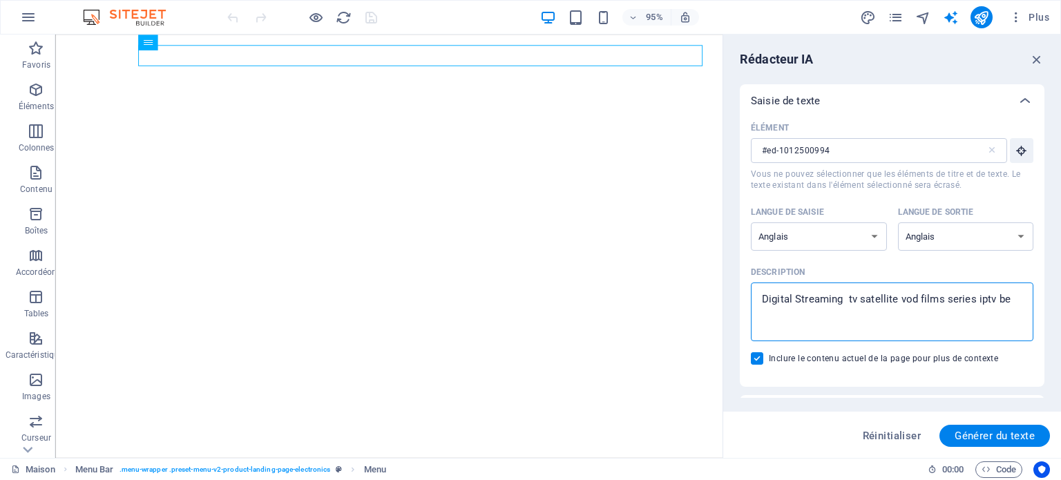
type textarea "x"
type textarea "Digital Streaming tv satellite vod films series iptv bein"
type textarea "x"
type textarea "Digital Streaming tv satellite vod films series iptv bei"
type textarea "x"
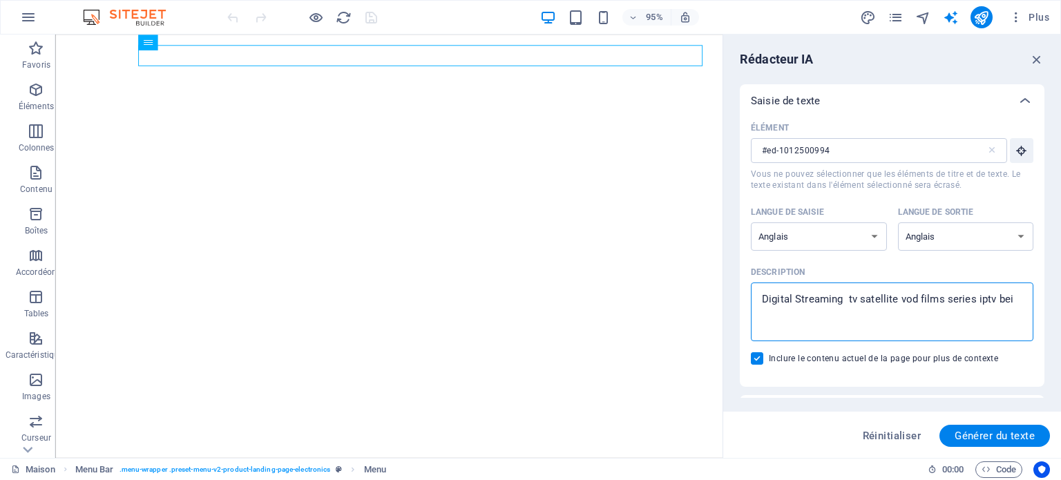
type textarea "Digital Streaming tv satellite vod films series iptv be"
type textarea "x"
type textarea "Digital Streaming tv satellite vod films series iptv b"
type textarea "x"
type textarea "Digital Streaming tv satellite vod films series iptv"
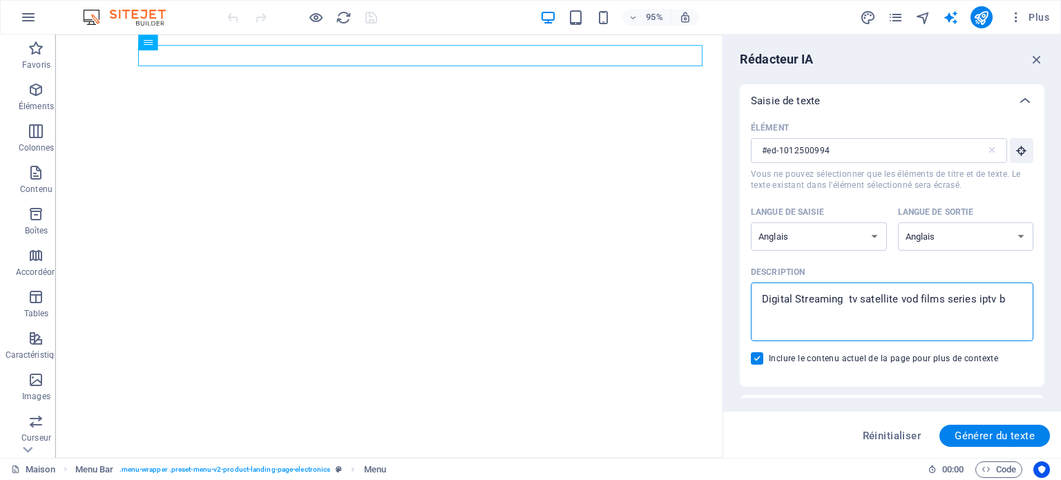
type textarea "x"
type textarea "Digital Streaming tv satellite vod films series iptv s"
type textarea "x"
type textarea "Digital Streaming tv satellite vod films series iptv sp"
type textarea "x"
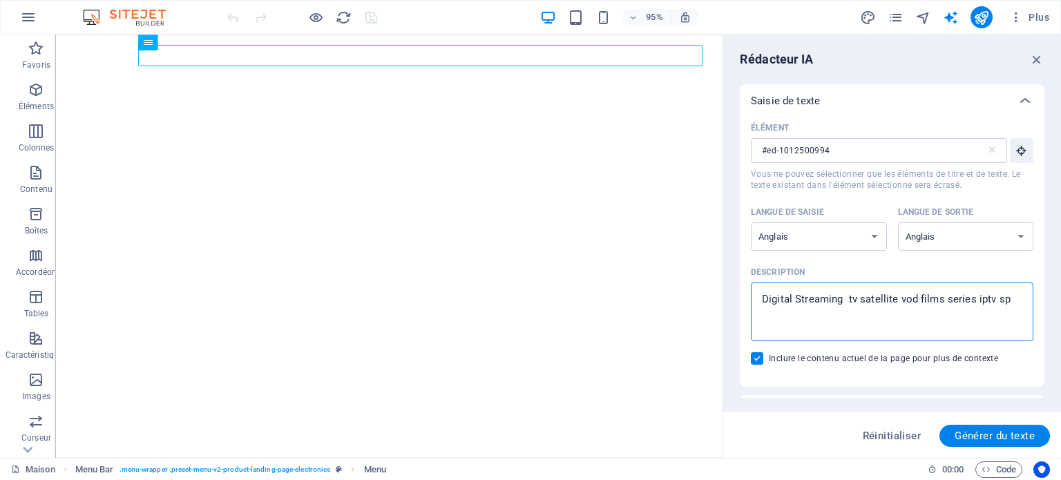
type textarea "Digital Streaming tv satellite vod films series iptv spo"
type textarea "x"
type textarea "Digital Streaming tv satellite vod films series iptv spor"
type textarea "x"
type textarea "Digital Streaming tv satellite vod films series iptv sport"
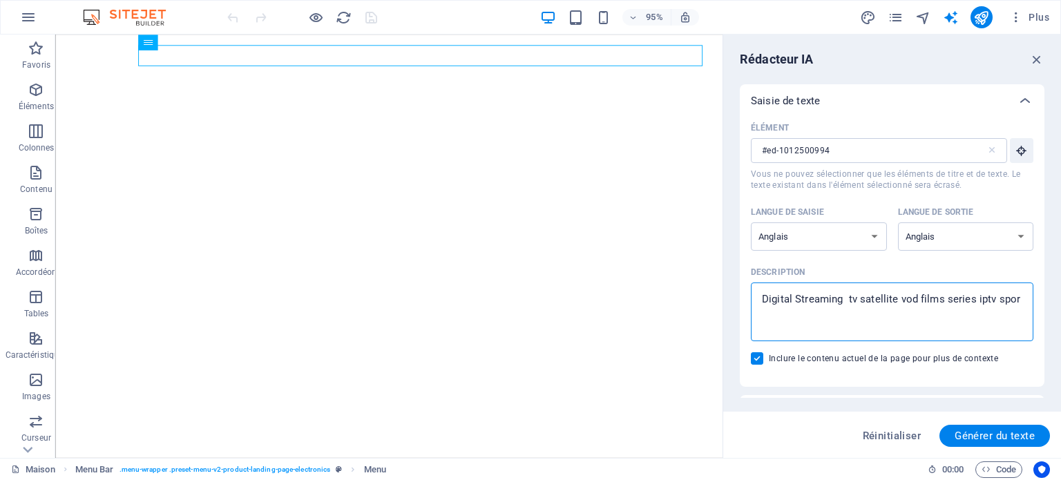
type textarea "x"
type textarea "Digital Streaming tv satellite vod films series iptv sports"
type textarea "x"
type textarea "Digital Streaming tv satellite vod films series iptv sport"
type textarea "x"
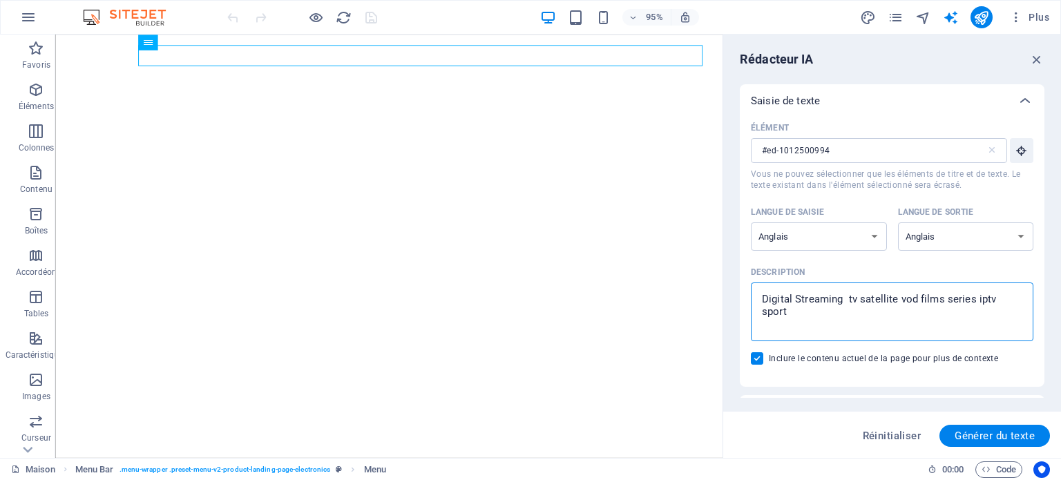
type textarea "Digital Streaming tv satellite vod films series iptv spor"
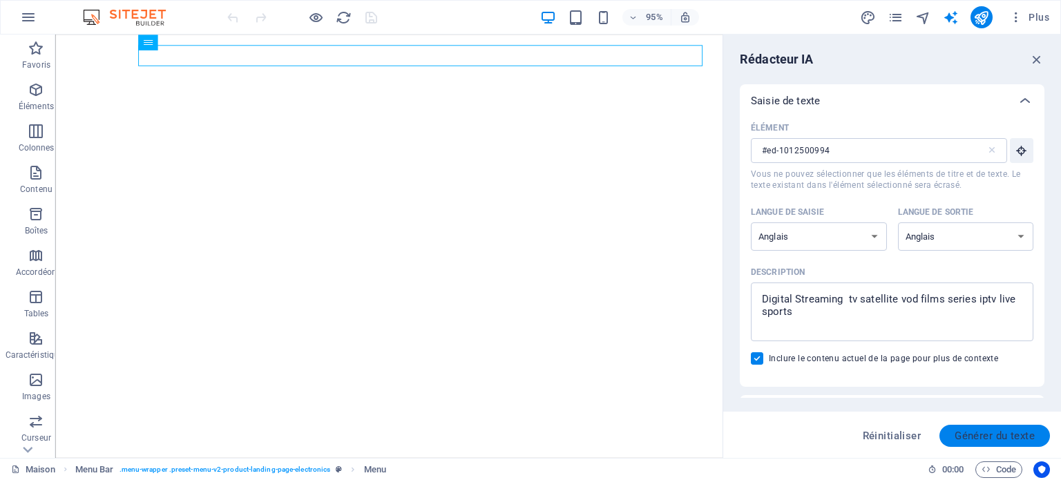
click at [1013, 436] on font "Générer du texte" at bounding box center [995, 436] width 80 height 12
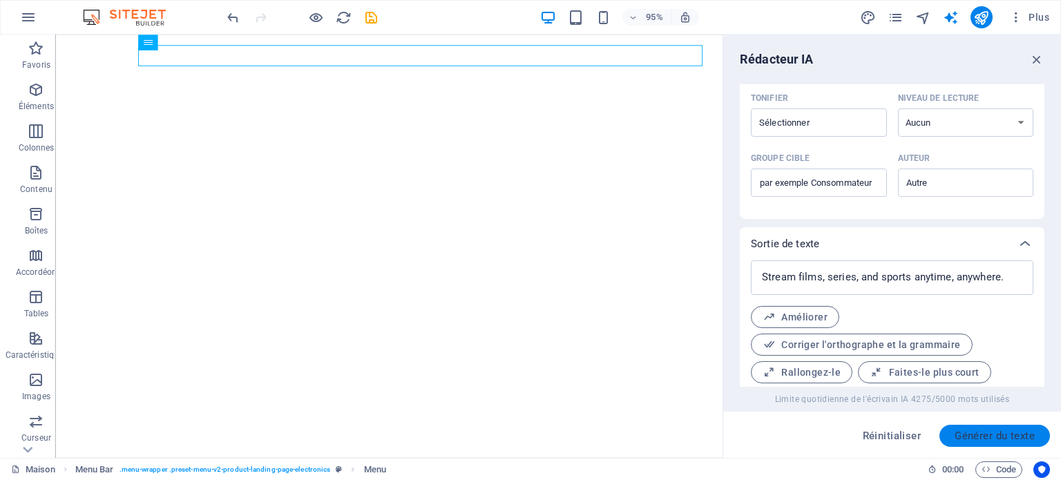
scroll to position [413, 0]
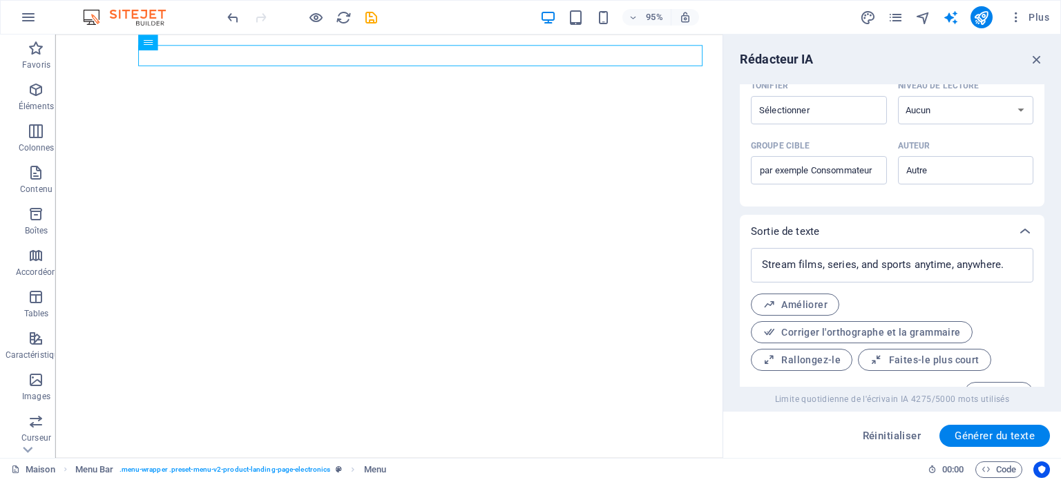
drag, startPoint x: 1044, startPoint y: 316, endPoint x: 1044, endPoint y: 262, distance: 54.6
click at [1044, 262] on div "Saisie de texte Élément #ed-1012500994 ​ Vous ne pouvez sélectionner que les él…" at bounding box center [892, 235] width 305 height 303
drag, startPoint x: 1044, startPoint y: 262, endPoint x: 1045, endPoint y: 230, distance: 31.8
click at [1045, 230] on div "Rédacteur IA Saisie de texte Élément #ed-1012500994 ​ Vous ne pouvez sélectionn…" at bounding box center [892, 247] width 338 height 424
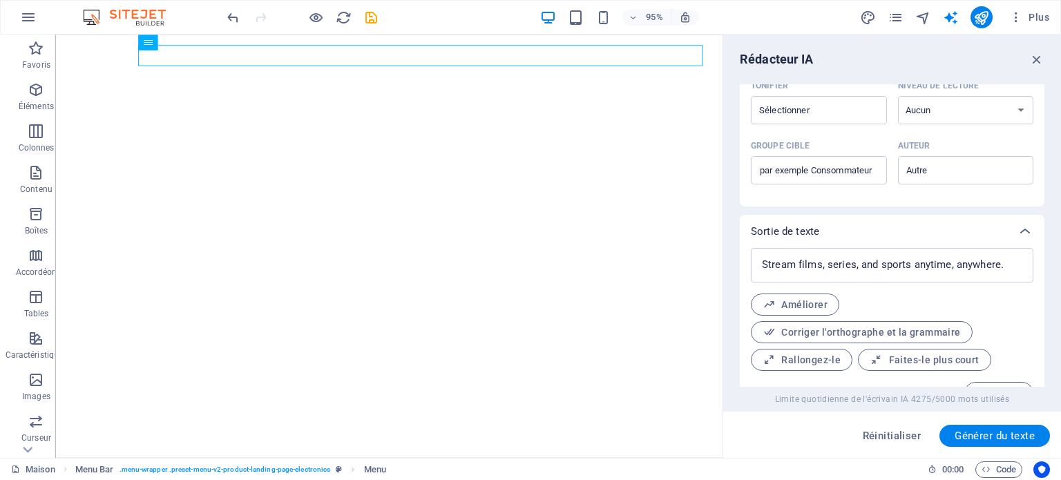
scroll to position [149, 0]
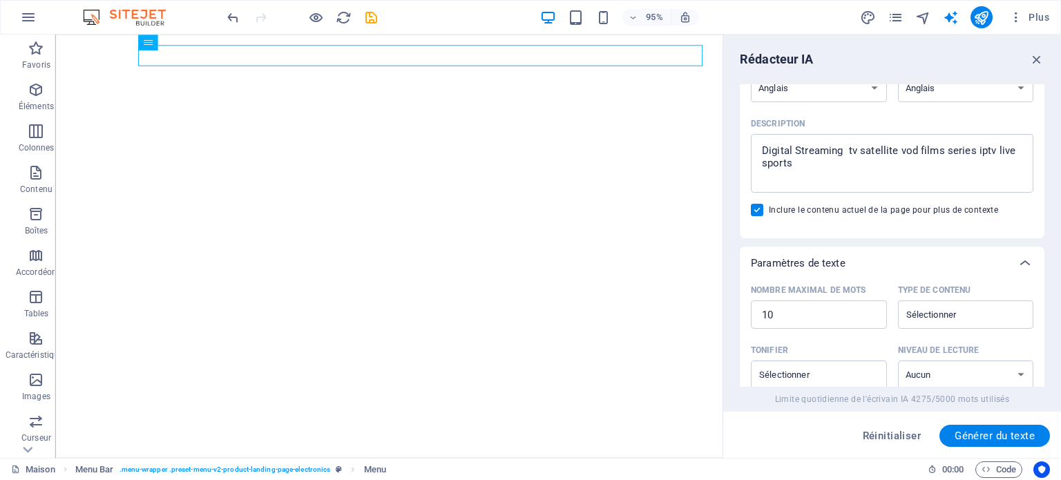
click at [1044, 231] on div "Saisie de texte Élément #ed-1012500994 ​ Vous ne pouvez sélectionner que les él…" at bounding box center [892, 235] width 305 height 303
drag, startPoint x: 1044, startPoint y: 231, endPoint x: 1040, endPoint y: 240, distance: 9.3
click at [1040, 240] on div "Saisie de texte Élément #ed-1012500994 ​ Vous ne pouvez sélectionner que les él…" at bounding box center [892, 235] width 305 height 303
click at [1039, 245] on div "Saisie de texte Élément #ed-1012500994 ​ Vous ne pouvez sélectionner que les él…" at bounding box center [892, 308] width 305 height 744
click at [954, 314] on input "Type de contenu ​" at bounding box center [954, 315] width 105 height 20
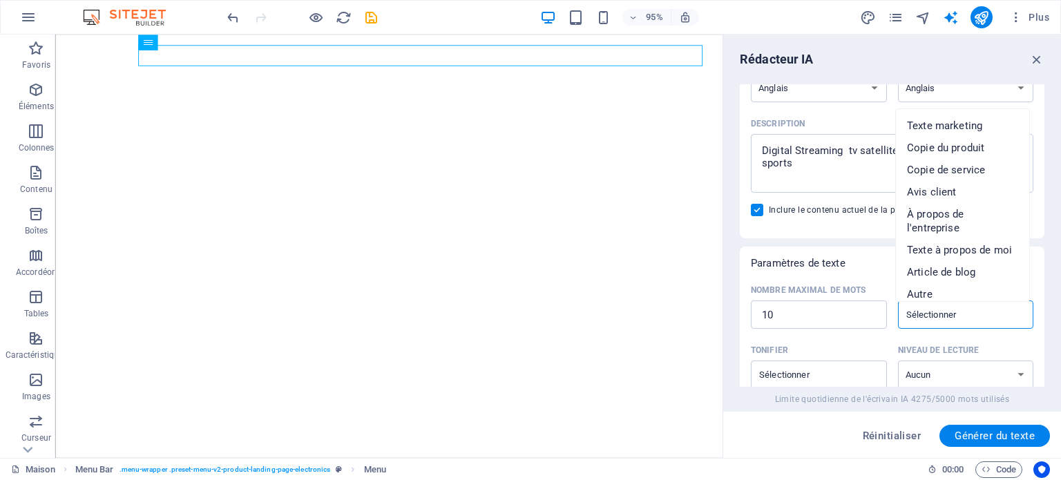
scroll to position [413, 0]
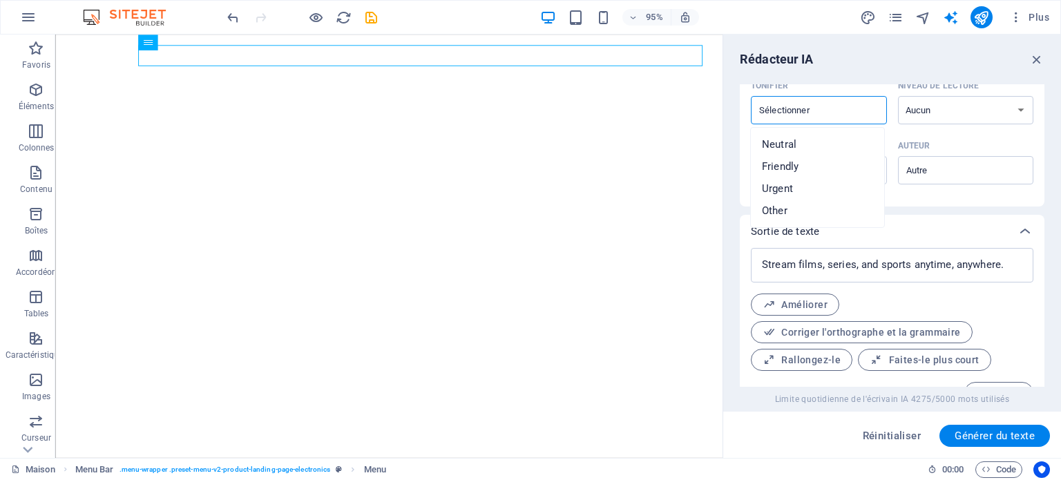
click at [813, 115] on input "Tonifier ​" at bounding box center [807, 110] width 105 height 20
click at [1019, 113] on select "Aucun Académique Adulte Adolescent Enfant" at bounding box center [966, 110] width 136 height 28
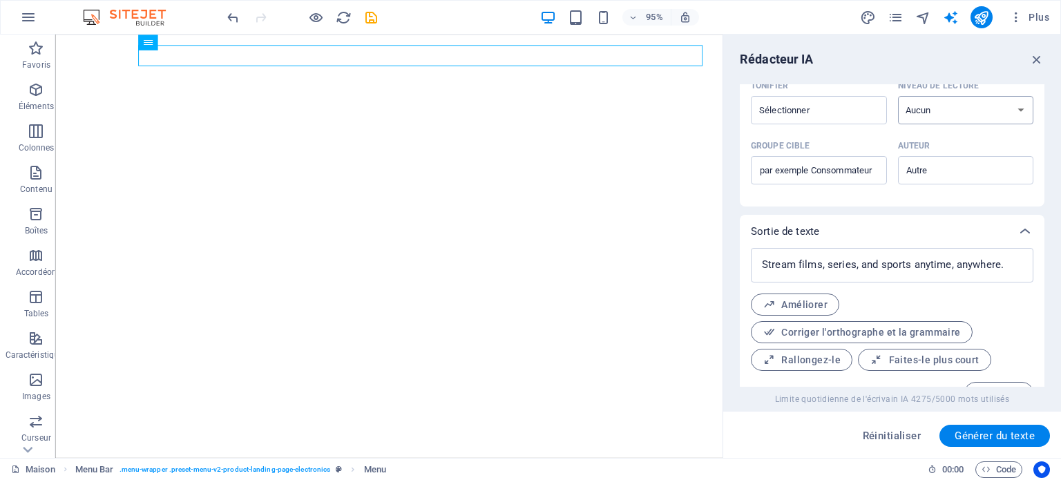
click at [1019, 113] on select "Aucun Académique Adulte Adolescent Enfant" at bounding box center [966, 110] width 136 height 28
drag, startPoint x: 1045, startPoint y: 266, endPoint x: 1042, endPoint y: 248, distance: 18.2
click at [1042, 248] on div "Rédacteur IA Saisie de texte Élément #ed-1012500994 ​ Vous ne pouvez sélectionn…" at bounding box center [892, 247] width 338 height 424
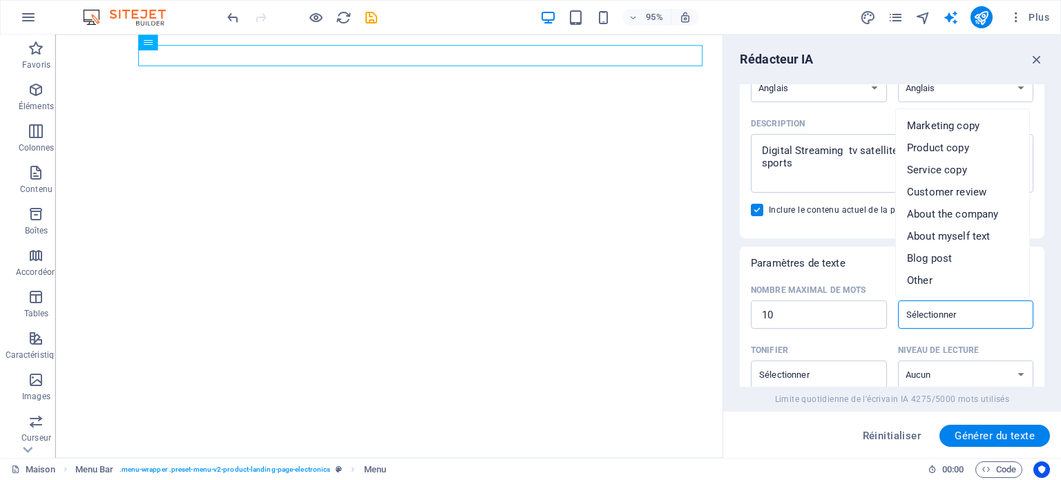
click at [951, 317] on input "Type de contenu ​" at bounding box center [954, 315] width 105 height 20
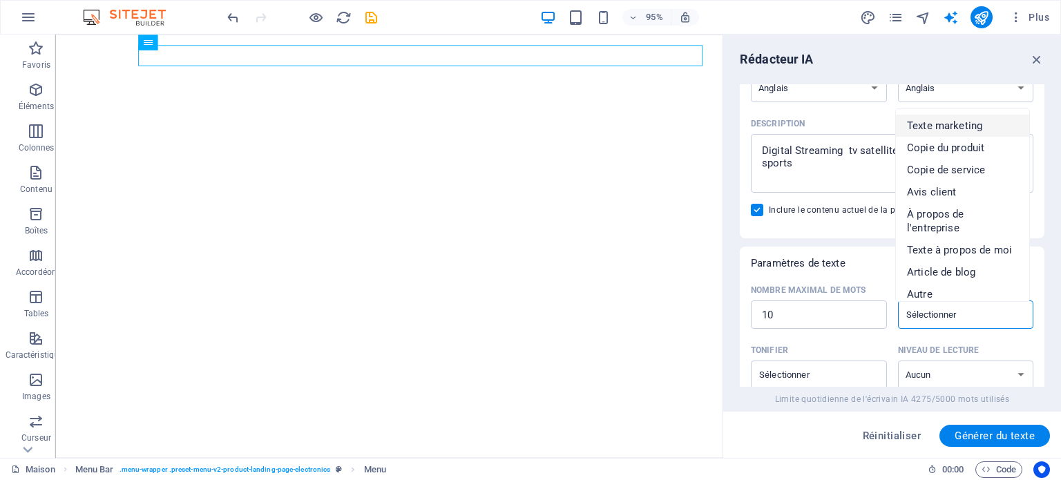
click at [974, 124] on font "Texte marketing" at bounding box center [944, 126] width 75 height 12
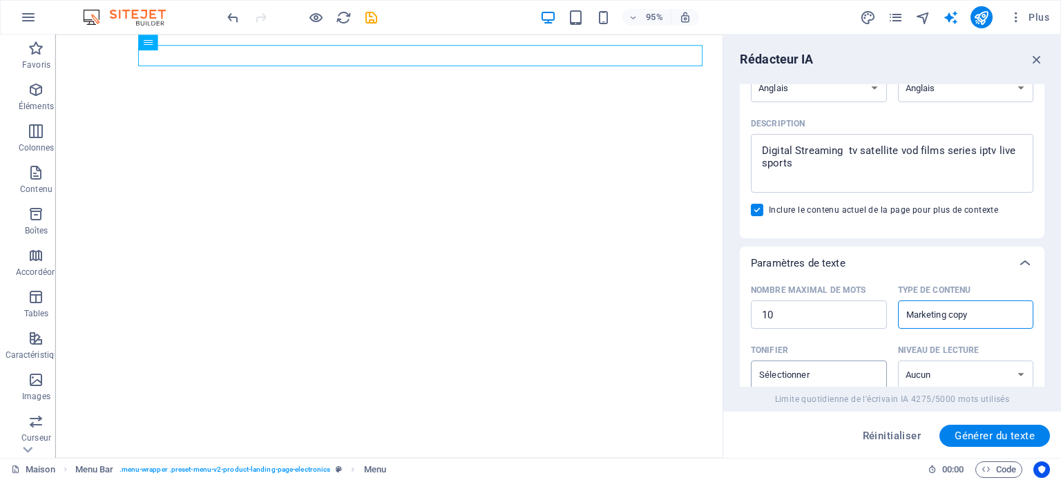
click at [868, 378] on div "​" at bounding box center [819, 375] width 136 height 28
click at [860, 378] on input "Tonifier ​" at bounding box center [807, 375] width 105 height 20
click at [1043, 261] on div "Saisie de texte Élément #ed-1012500994 ​ Vous ne pouvez sélectionner que les él…" at bounding box center [892, 235] width 305 height 303
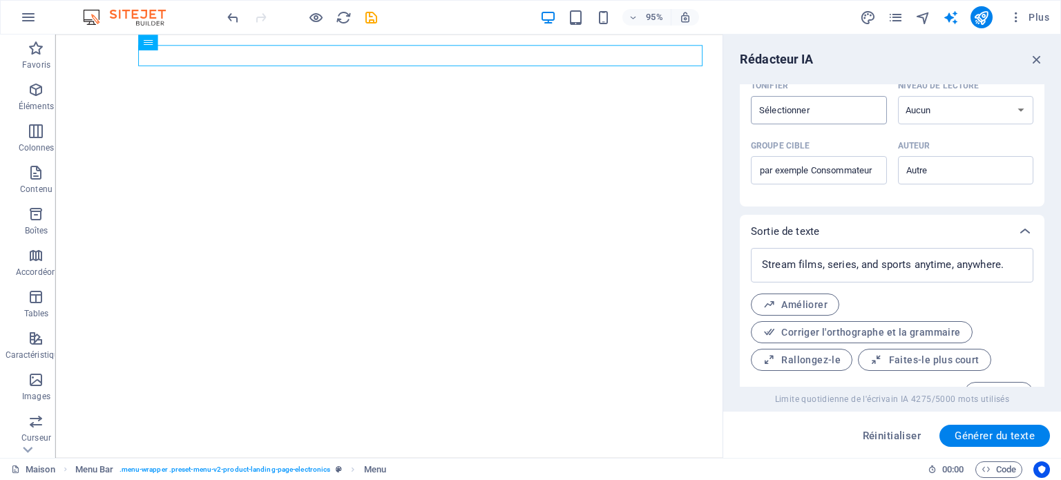
click at [860, 113] on div "​" at bounding box center [819, 110] width 136 height 28
click at [860, 113] on input "Tonifier ​" at bounding box center [807, 110] width 105 height 20
click at [860, 113] on div "​" at bounding box center [819, 110] width 136 height 28
click at [860, 113] on input "Tonifier ​" at bounding box center [807, 110] width 105 height 20
click at [920, 112] on select "Aucun Académique Adulte Adolescent Enfant" at bounding box center [966, 110] width 136 height 28
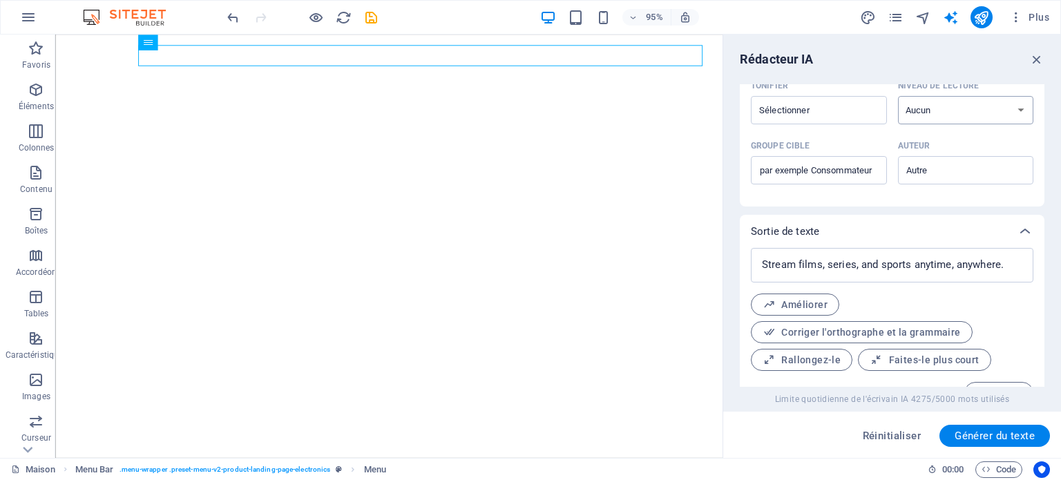
click at [920, 112] on select "Aucun Académique Adulte Adolescent Enfant" at bounding box center [966, 110] width 136 height 28
click at [853, 173] on input "Groupe cible ​" at bounding box center [819, 171] width 136 height 22
click at [923, 171] on input "Auteur ​" at bounding box center [954, 170] width 105 height 20
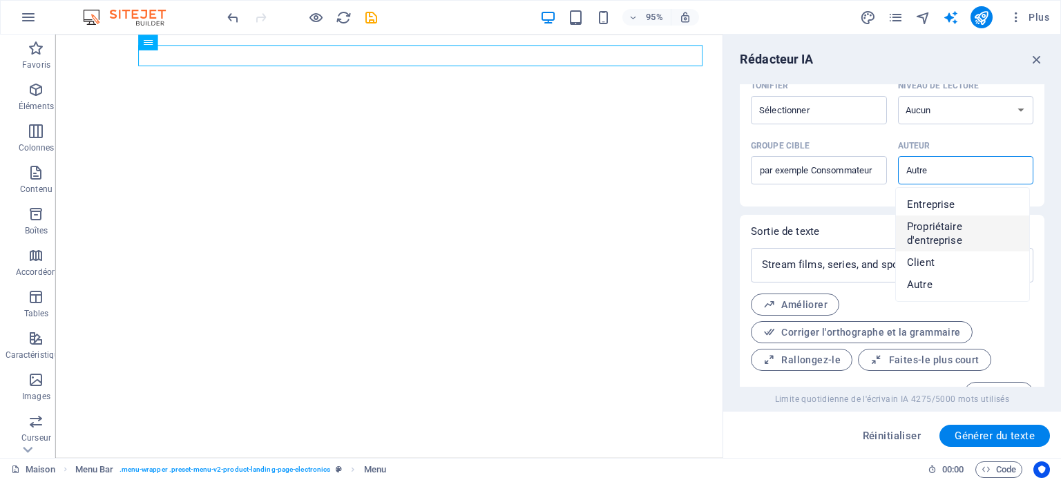
click at [946, 235] on font "Propriétaire d'entreprise" at bounding box center [934, 233] width 55 height 26
click at [983, 178] on input "Business owner" at bounding box center [954, 170] width 105 height 20
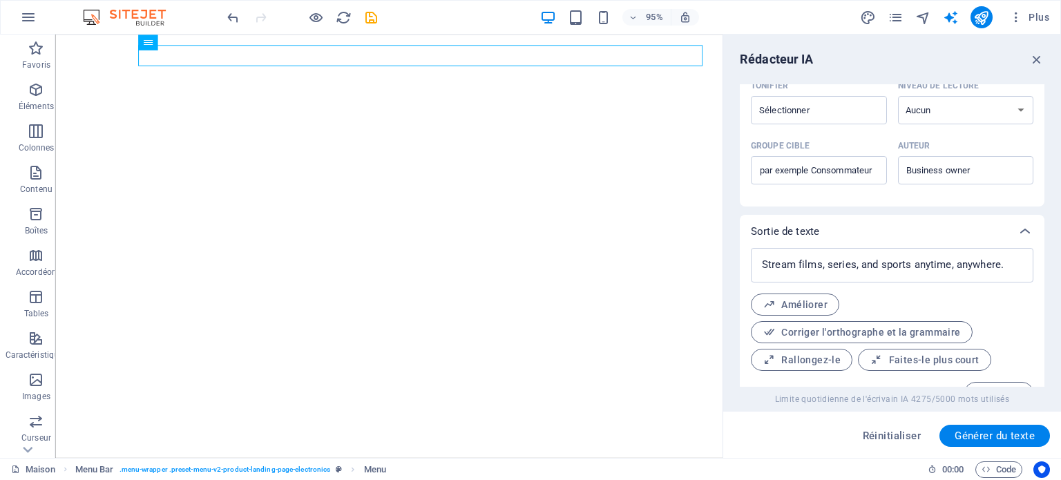
click at [871, 200] on div "Nombre maximal de mots 10 ​ Type de contenu Marketing copy ​ Tonifier ​ Niveau …" at bounding box center [892, 110] width 305 height 191
click at [882, 333] on font "Corriger l'orthographe et la grammaire" at bounding box center [870, 332] width 179 height 11
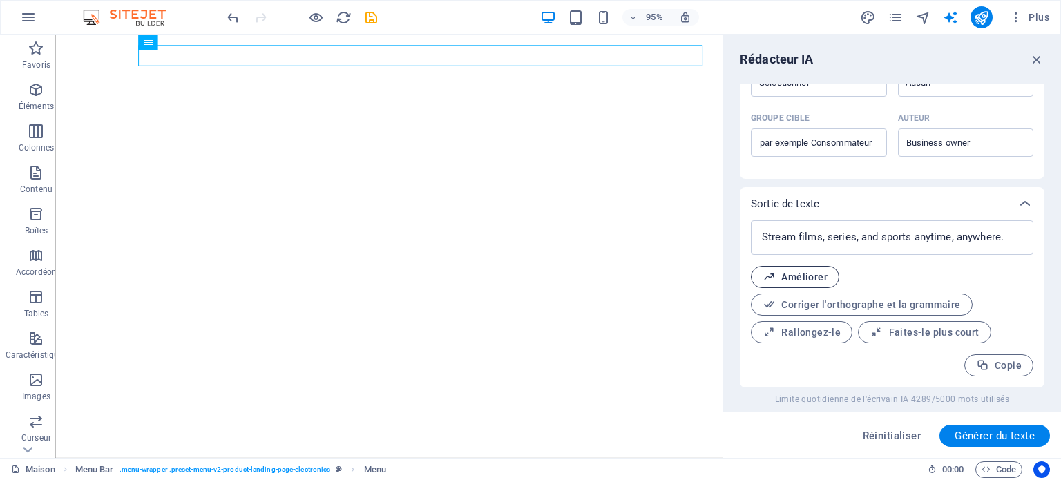
click at [797, 279] on font "Améliorer" at bounding box center [804, 277] width 46 height 11
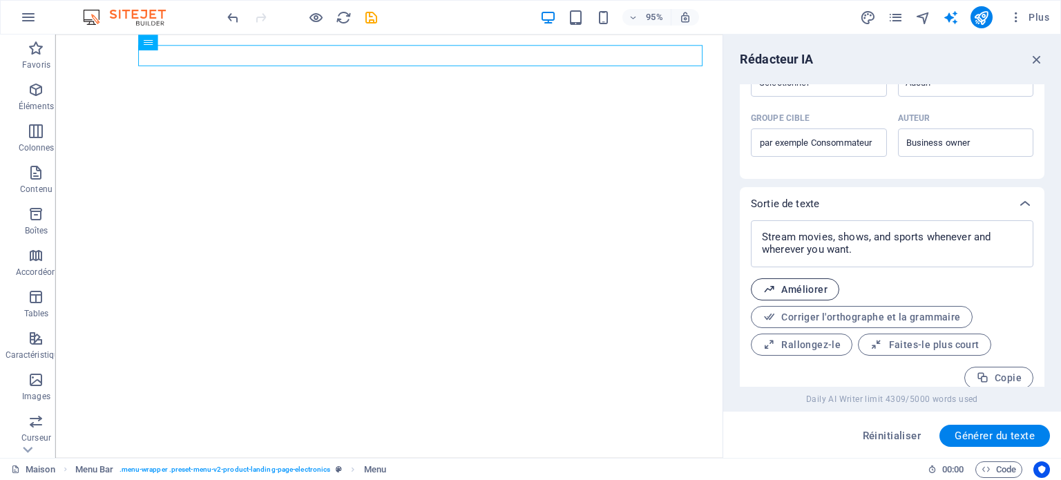
scroll to position [453, 0]
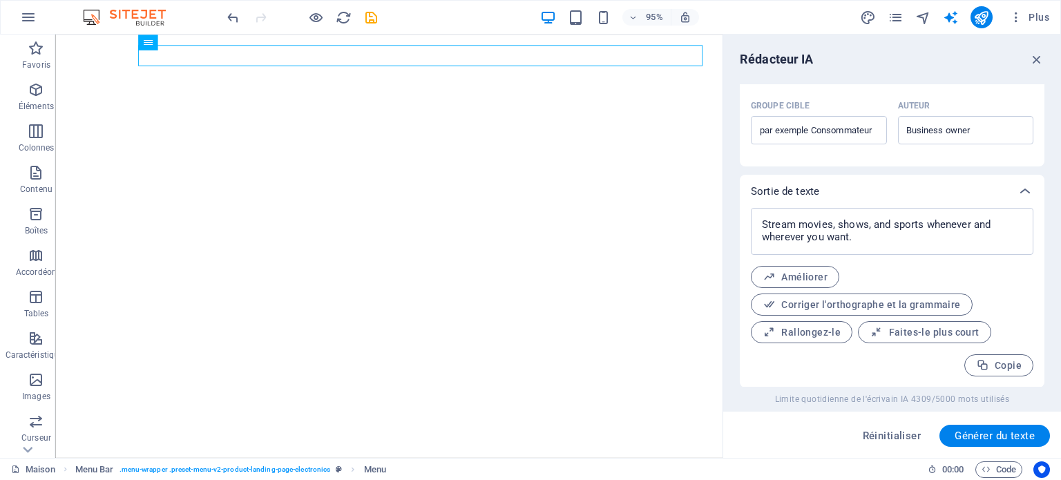
drag, startPoint x: 1045, startPoint y: 366, endPoint x: 1050, endPoint y: 410, distance: 44.6
click at [1050, 410] on div "Rédacteur IA Saisie de texte Élément #ed-1012500994 ​ Vous ne pouvez sélectionn…" at bounding box center [892, 247] width 338 height 424
click at [984, 435] on font "Générer du texte" at bounding box center [995, 436] width 80 height 12
click at [801, 279] on font "Améliorer" at bounding box center [804, 277] width 46 height 11
click at [840, 304] on font "Corriger l'orthographe et la grammaire" at bounding box center [870, 304] width 179 height 11
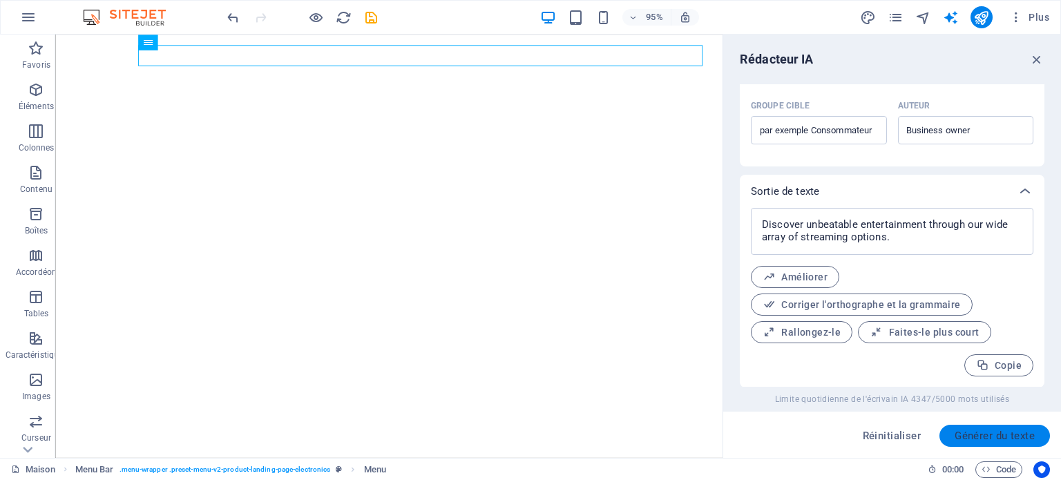
click at [1002, 436] on font "Générer du texte" at bounding box center [995, 436] width 80 height 12
click at [798, 276] on font "Améliorer" at bounding box center [804, 277] width 46 height 11
click at [842, 301] on font "Corriger l'orthographe et la grammaire" at bounding box center [870, 304] width 179 height 11
click at [898, 332] on font "Faites-le plus court" at bounding box center [934, 332] width 91 height 11
click at [982, 437] on font "Générer du texte" at bounding box center [995, 436] width 80 height 12
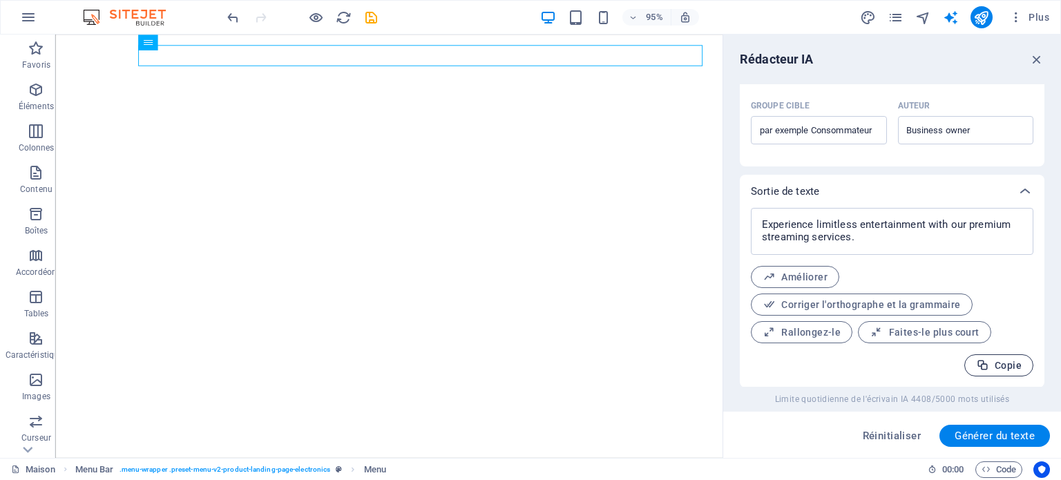
click at [1012, 364] on font "Copie" at bounding box center [1008, 365] width 27 height 11
click at [1042, 57] on icon "button" at bounding box center [1037, 59] width 15 height 15
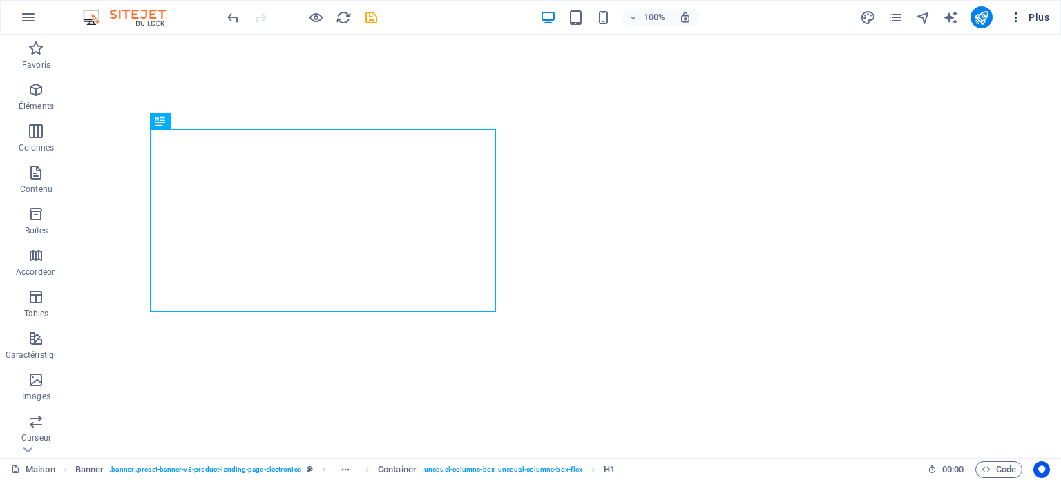
click at [1028, 24] on button "Plus" at bounding box center [1029, 17] width 51 height 22
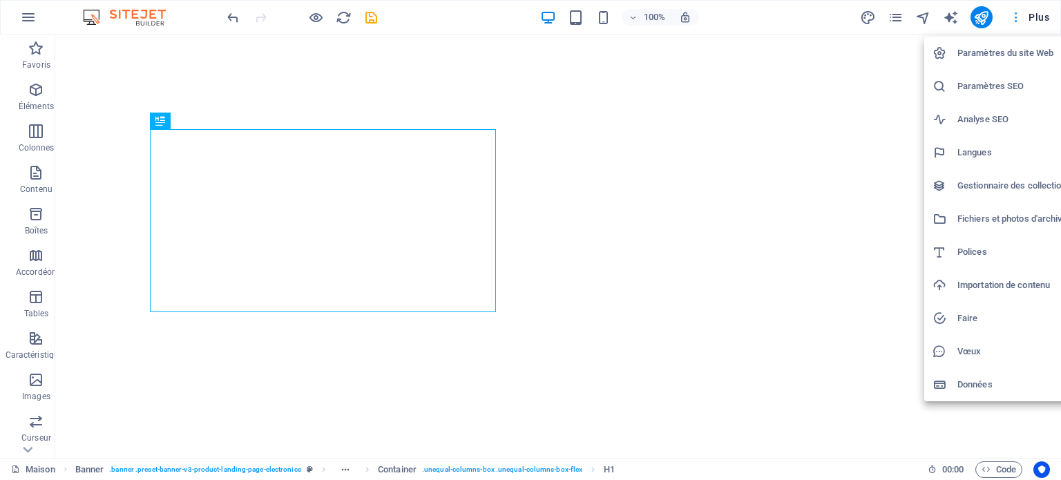
click at [1028, 24] on div at bounding box center [530, 240] width 1061 height 480
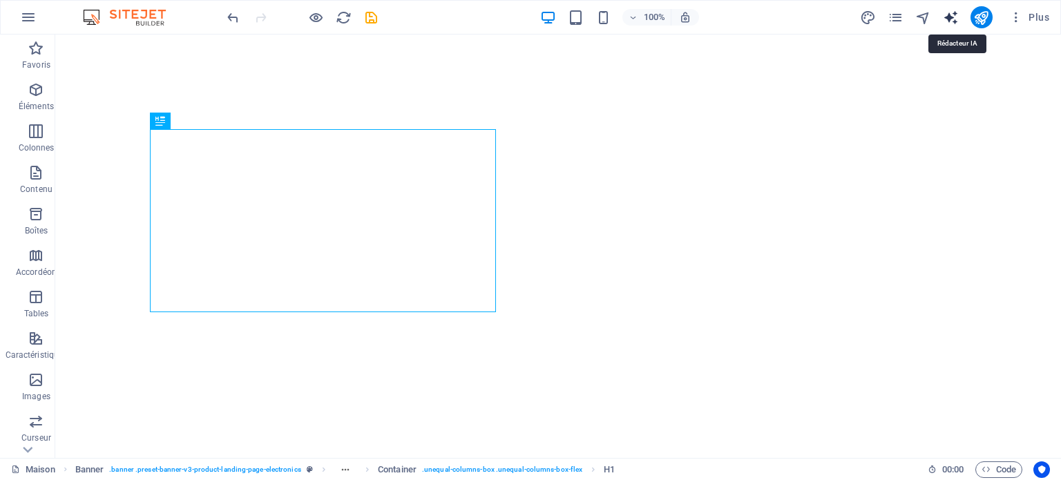
click at [953, 18] on icon "générateur de texte" at bounding box center [951, 18] width 16 height 16
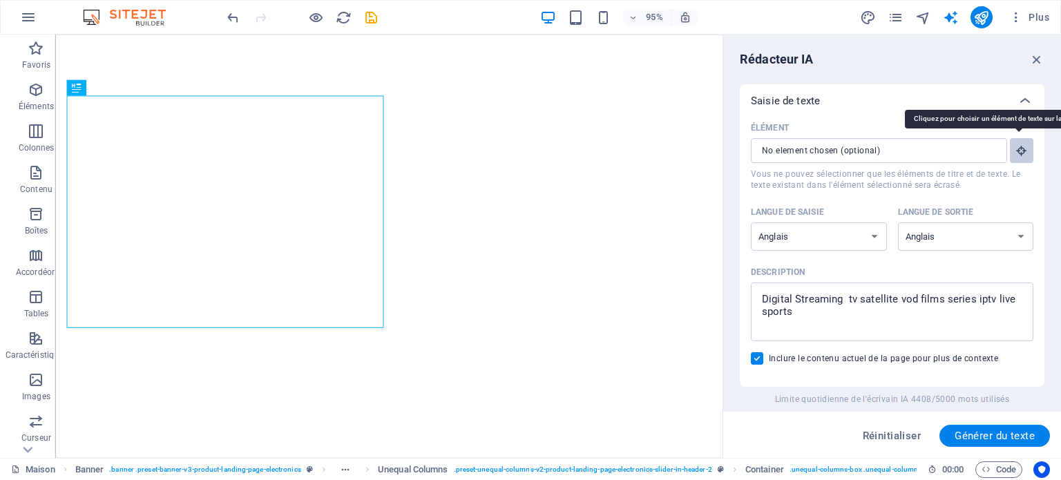
click at [1018, 149] on icon "button" at bounding box center [1022, 150] width 12 height 12
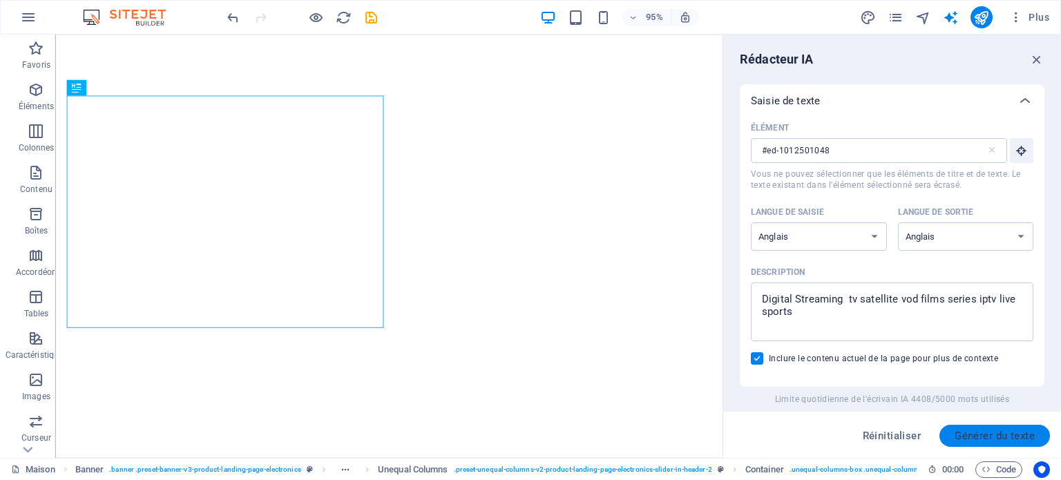
click at [986, 430] on font "Générer du texte" at bounding box center [995, 436] width 80 height 12
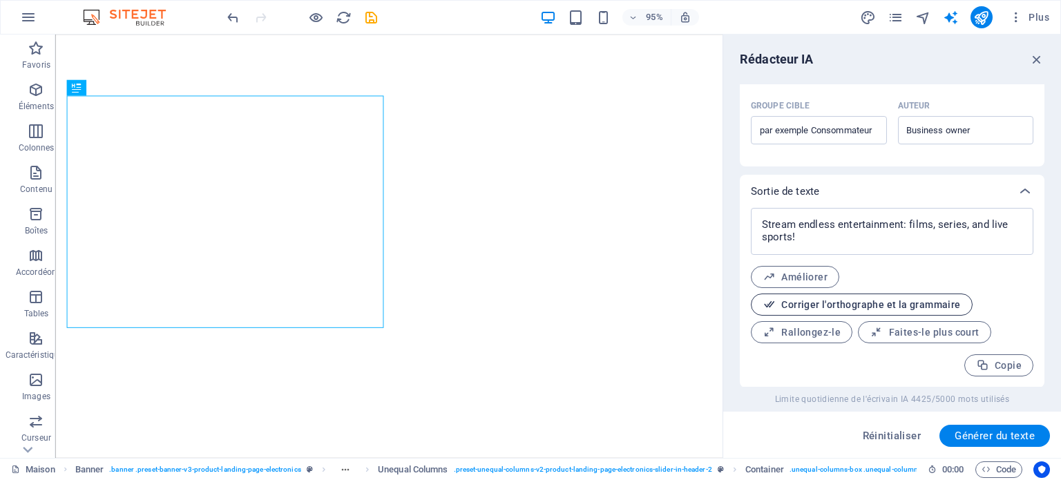
click at [868, 305] on font "Corriger l'orthographe et la grammaire" at bounding box center [870, 304] width 179 height 11
click at [806, 277] on font "Améliorer" at bounding box center [804, 277] width 46 height 11
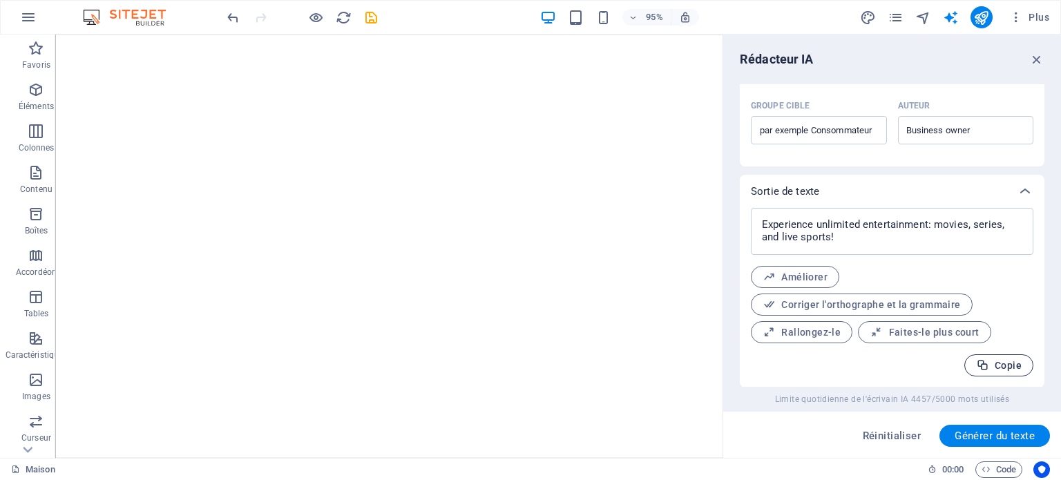
click at [1003, 361] on font "Copie" at bounding box center [1008, 365] width 27 height 11
click at [1036, 60] on icon "button" at bounding box center [1037, 59] width 15 height 15
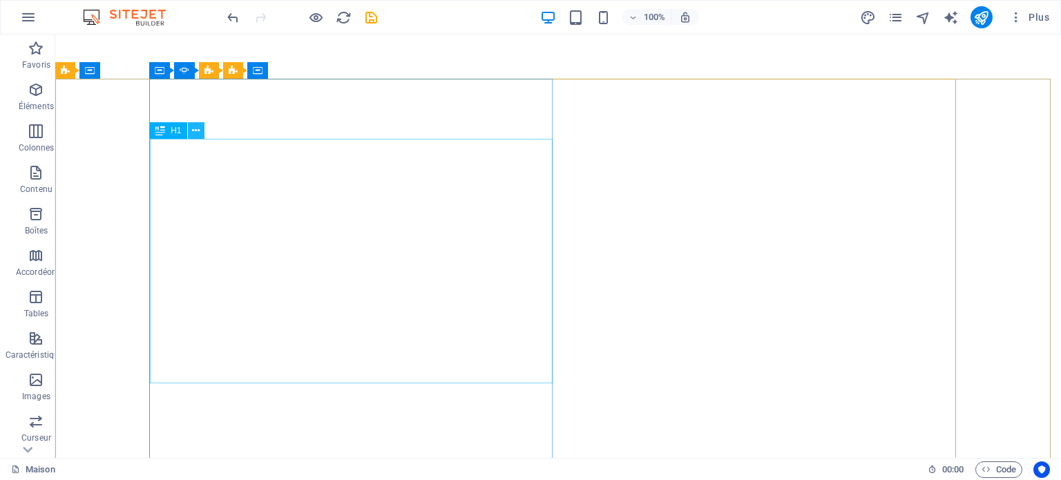
click at [193, 135] on icon at bounding box center [196, 131] width 8 height 15
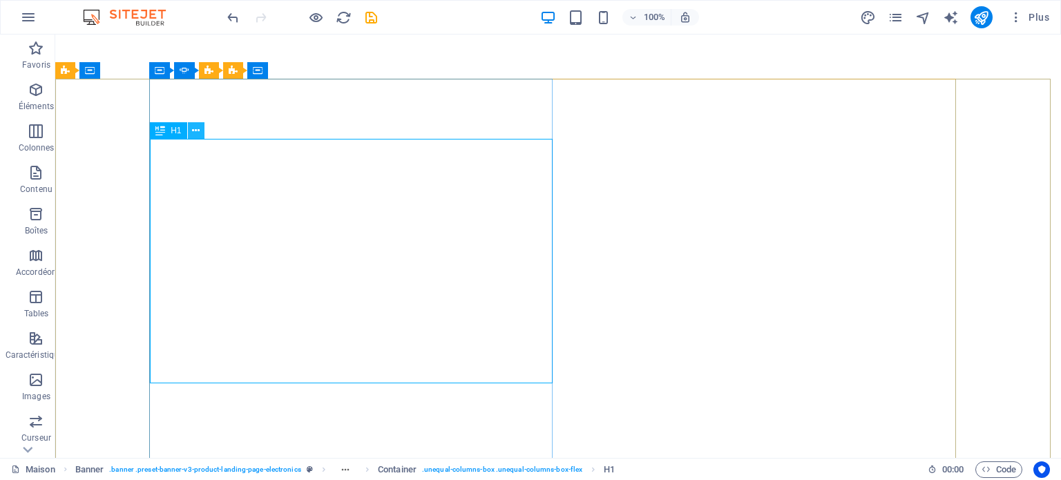
click at [196, 132] on icon at bounding box center [196, 131] width 8 height 15
click at [193, 131] on icon at bounding box center [196, 131] width 8 height 15
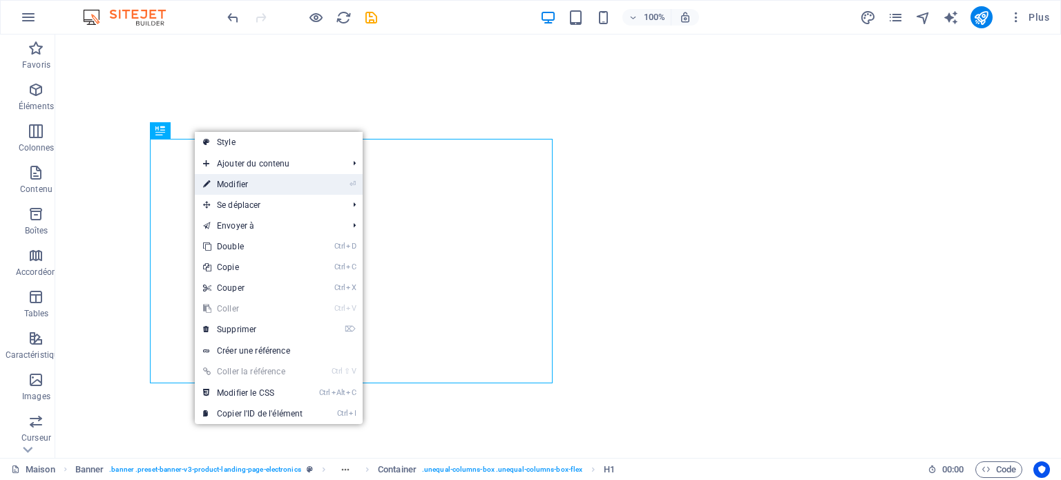
click at [287, 182] on link "⏎ Modifier" at bounding box center [253, 184] width 116 height 21
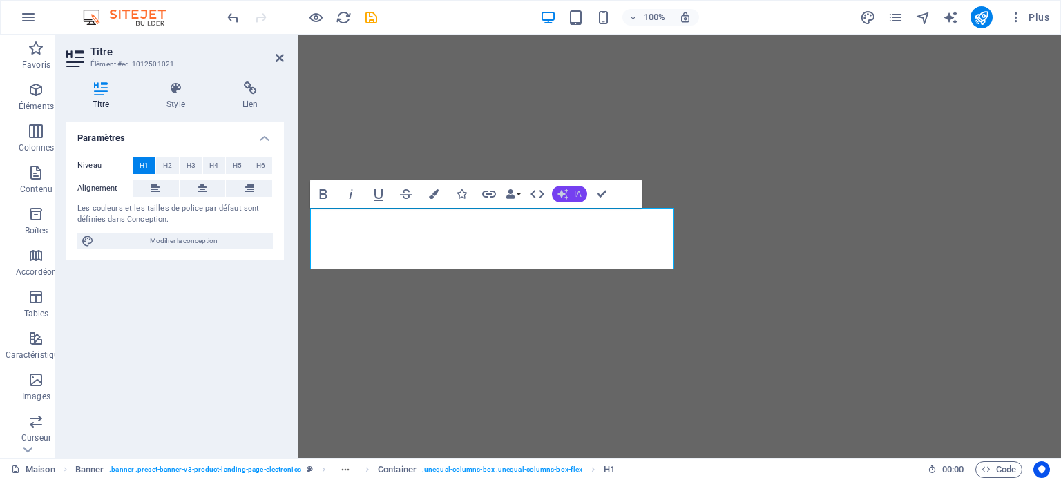
click at [578, 193] on font "IA" at bounding box center [578, 194] width 8 height 10
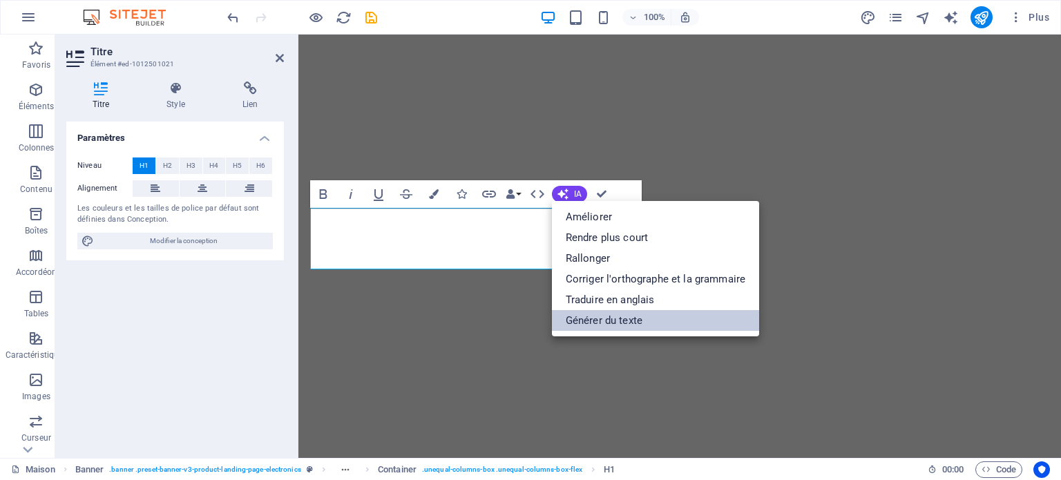
click at [629, 319] on font "Générer du texte" at bounding box center [604, 320] width 77 height 12
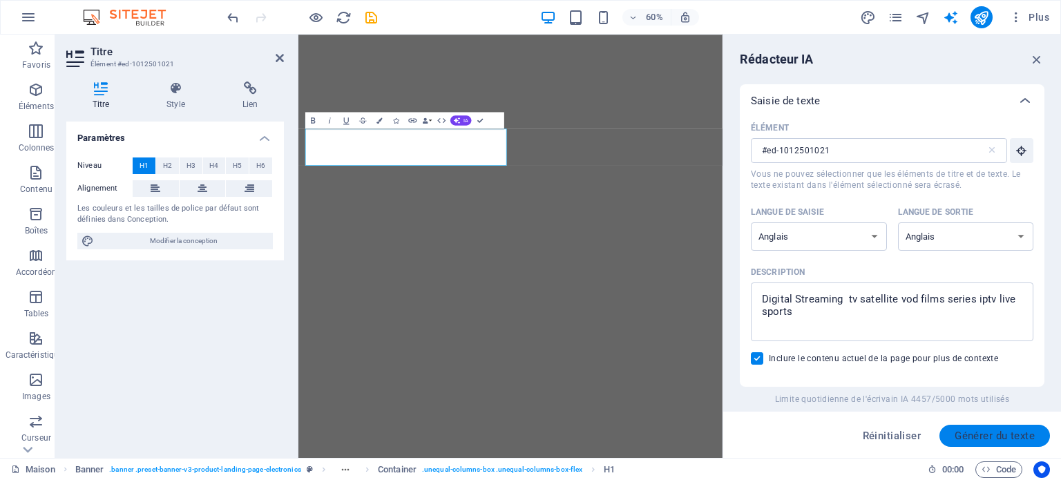
click at [1005, 435] on font "Générer du texte" at bounding box center [995, 436] width 80 height 12
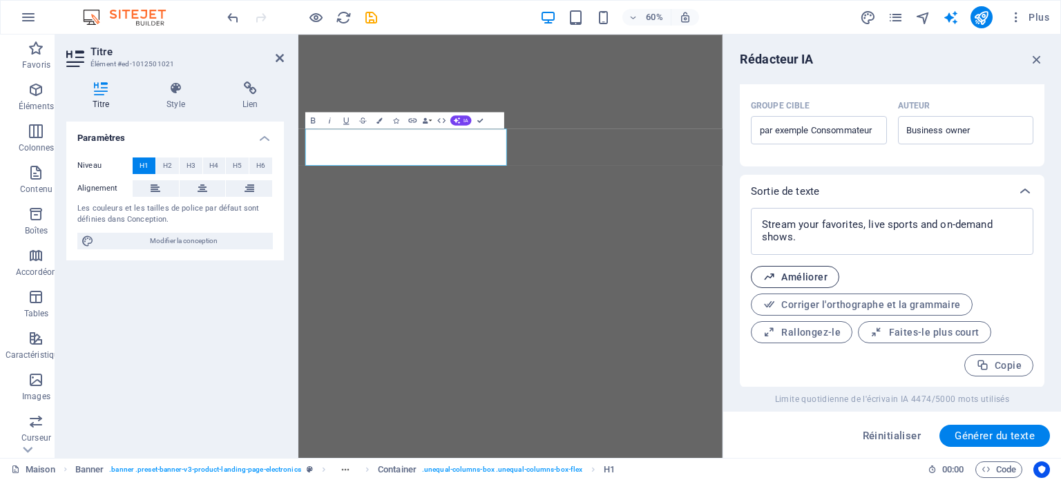
click at [813, 283] on font "Améliorer" at bounding box center [804, 277] width 46 height 11
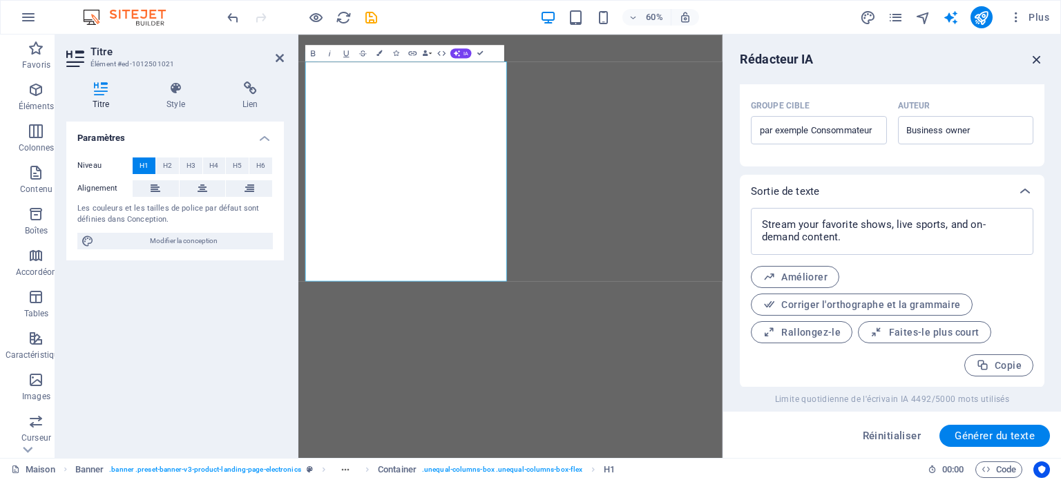
click at [1038, 61] on icon "button" at bounding box center [1037, 59] width 15 height 15
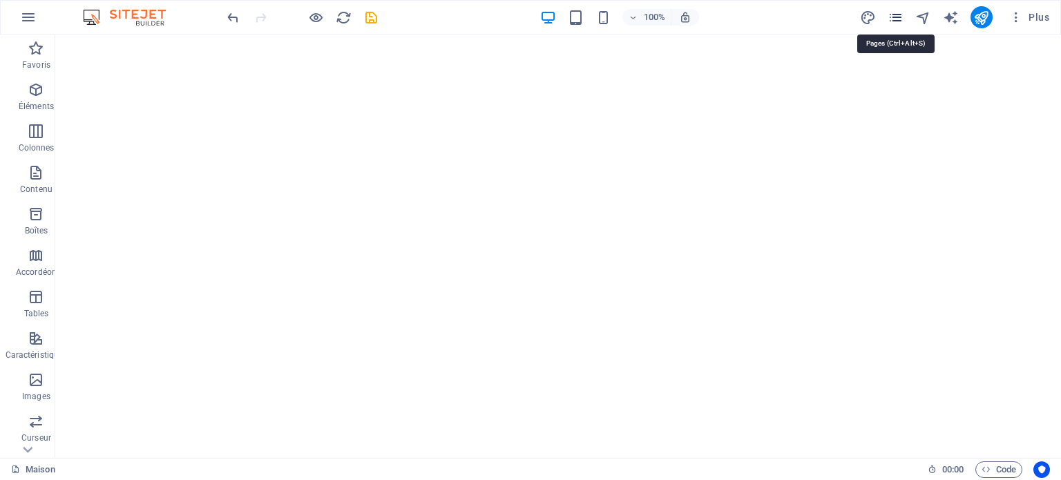
click at [891, 19] on icon "pages" at bounding box center [896, 18] width 16 height 16
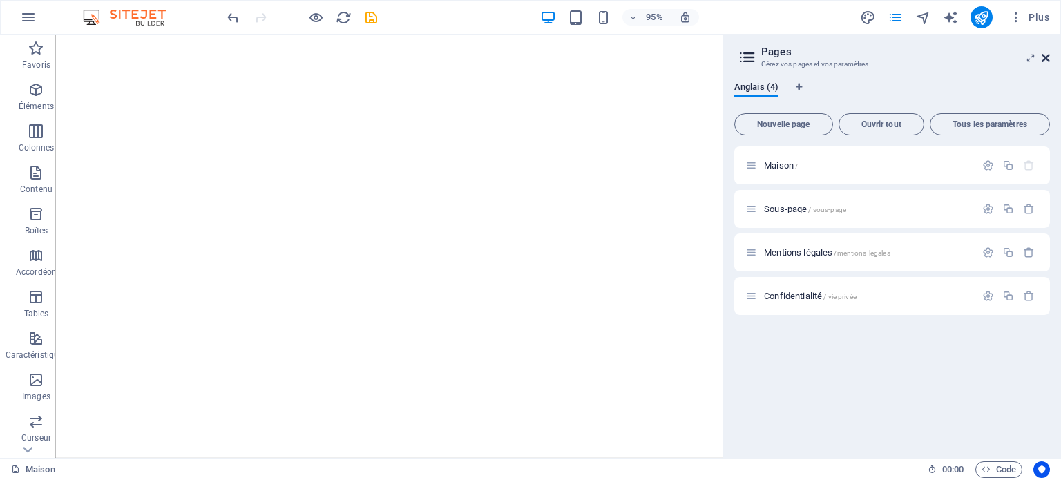
click at [1049, 53] on icon at bounding box center [1046, 58] width 8 height 11
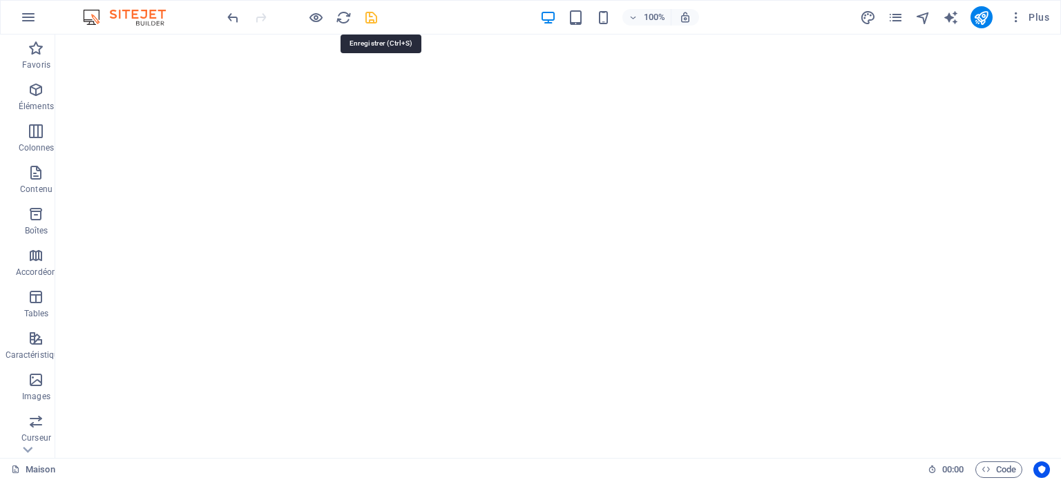
click at [370, 17] on icon "sauvegarder" at bounding box center [371, 18] width 16 height 16
click at [1036, 18] on font "Plus" at bounding box center [1039, 17] width 21 height 11
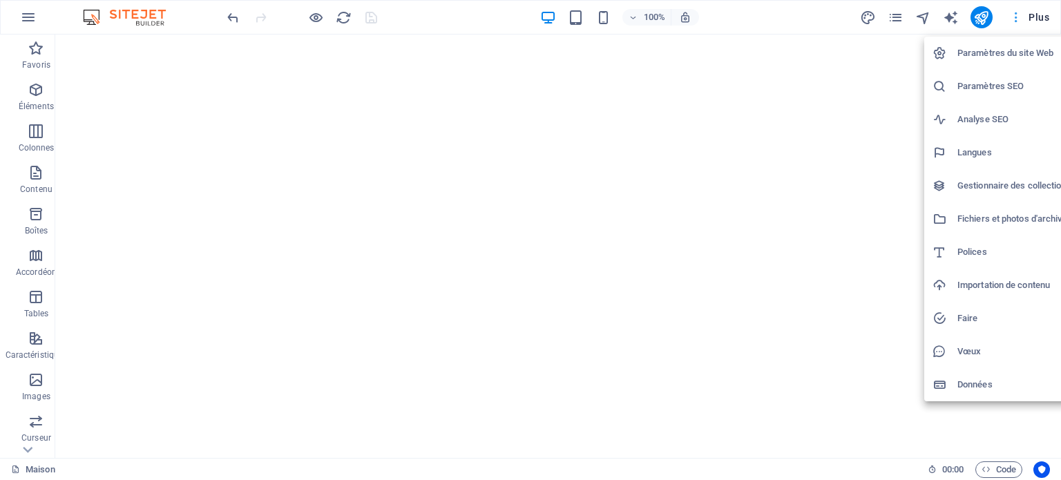
click at [1036, 18] on div at bounding box center [530, 240] width 1061 height 480
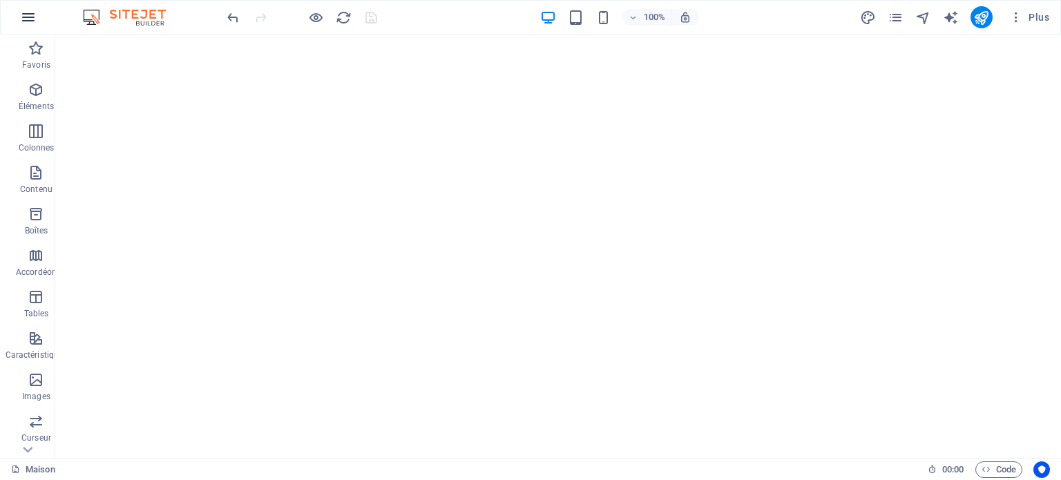
click at [30, 15] on icon "button" at bounding box center [28, 17] width 17 height 17
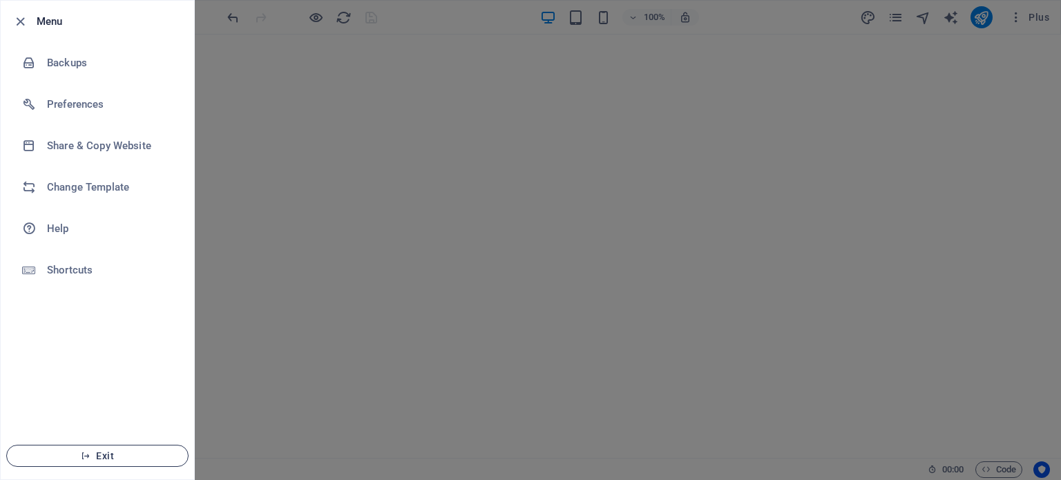
click at [99, 455] on span "Exit" at bounding box center [97, 456] width 159 height 11
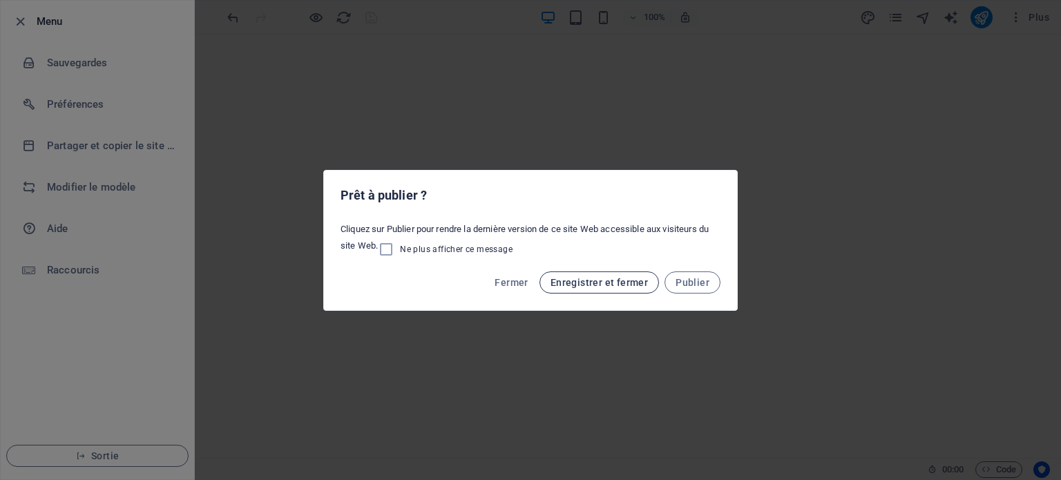
click at [629, 285] on font "Enregistrer et fermer" at bounding box center [599, 282] width 97 height 11
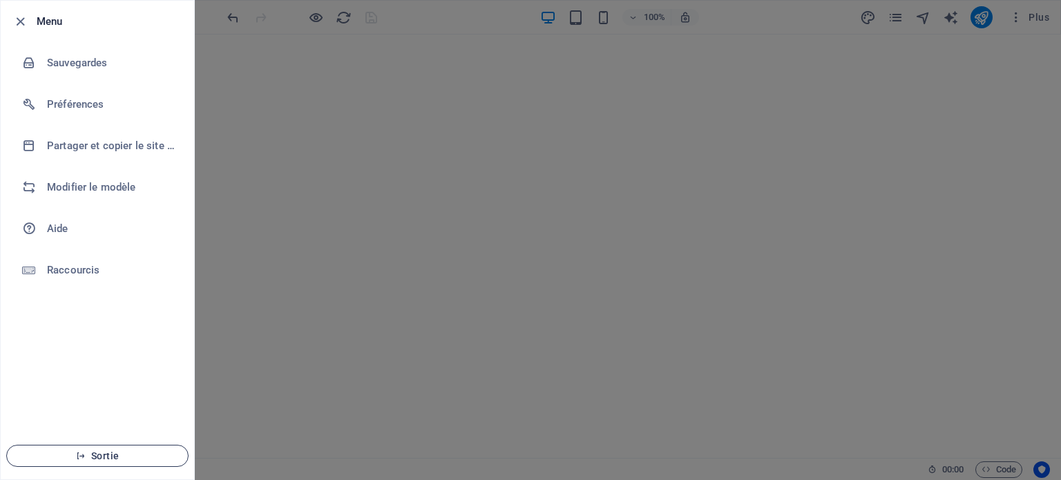
click at [97, 457] on font "Sortie" at bounding box center [105, 456] width 28 height 11
